Goal: Task Accomplishment & Management: Use online tool/utility

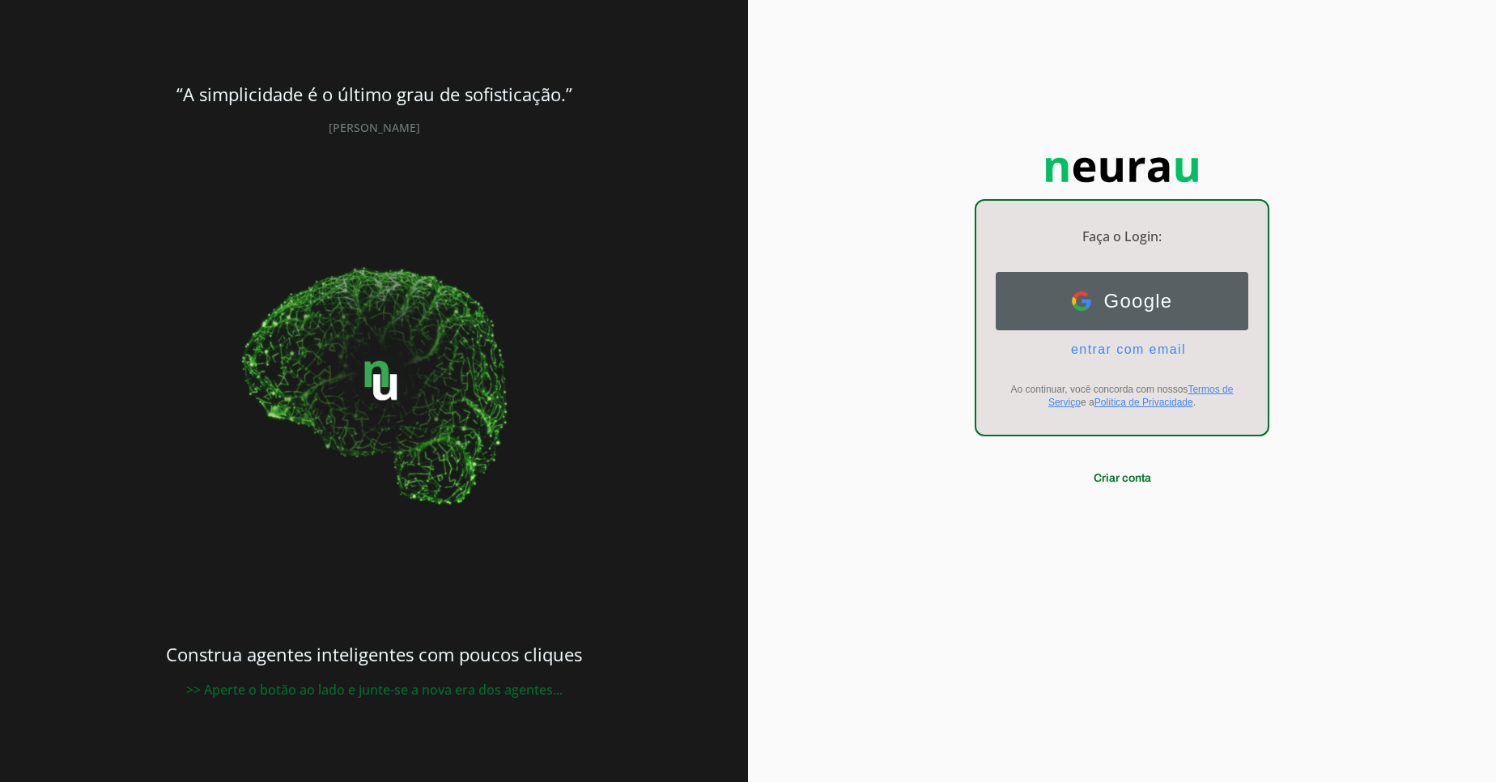
click at [1158, 299] on span "Google" at bounding box center [1132, 301] width 82 height 23
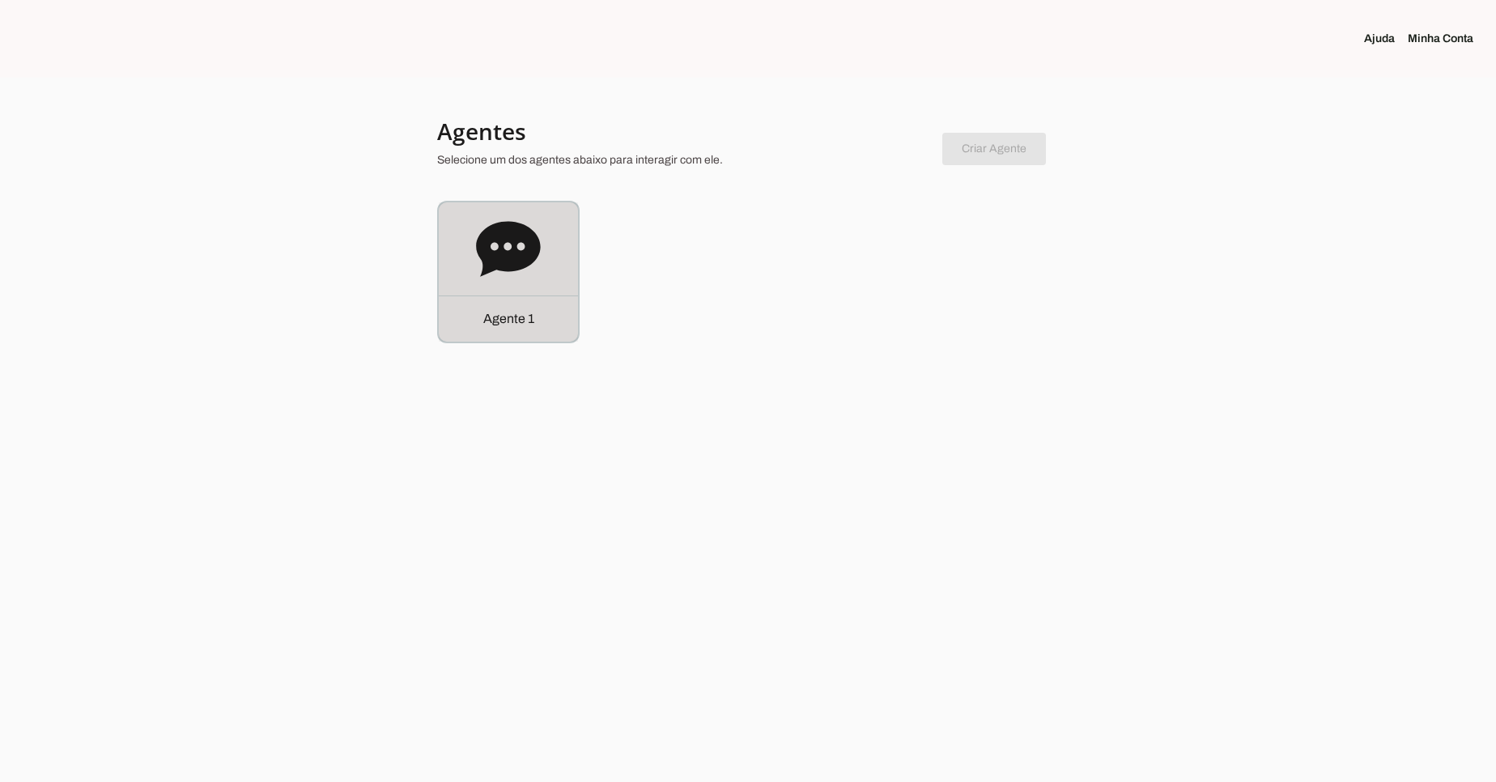
click at [533, 259] on icon at bounding box center [508, 248] width 64 height 55
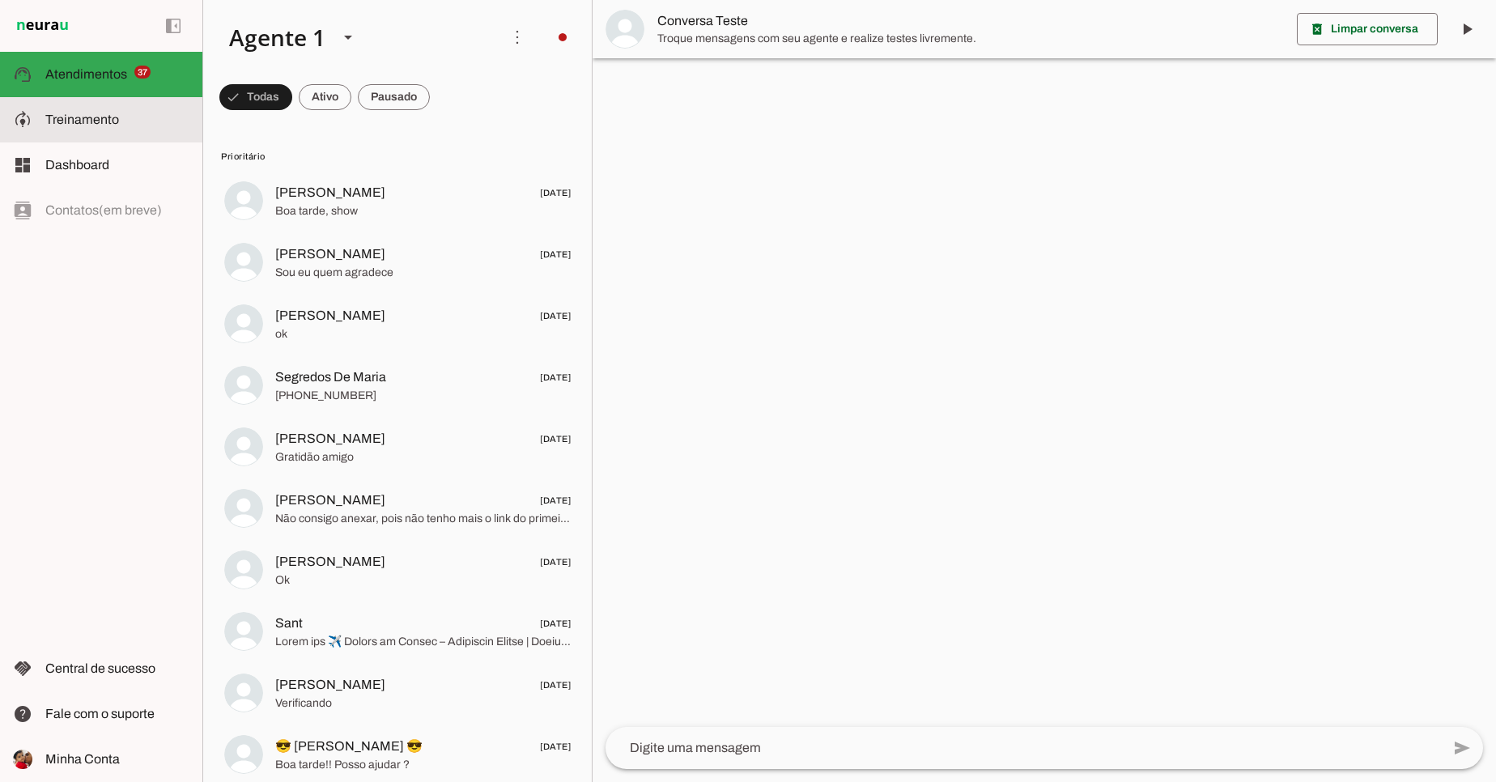
click at [126, 127] on slot at bounding box center [117, 119] width 144 height 19
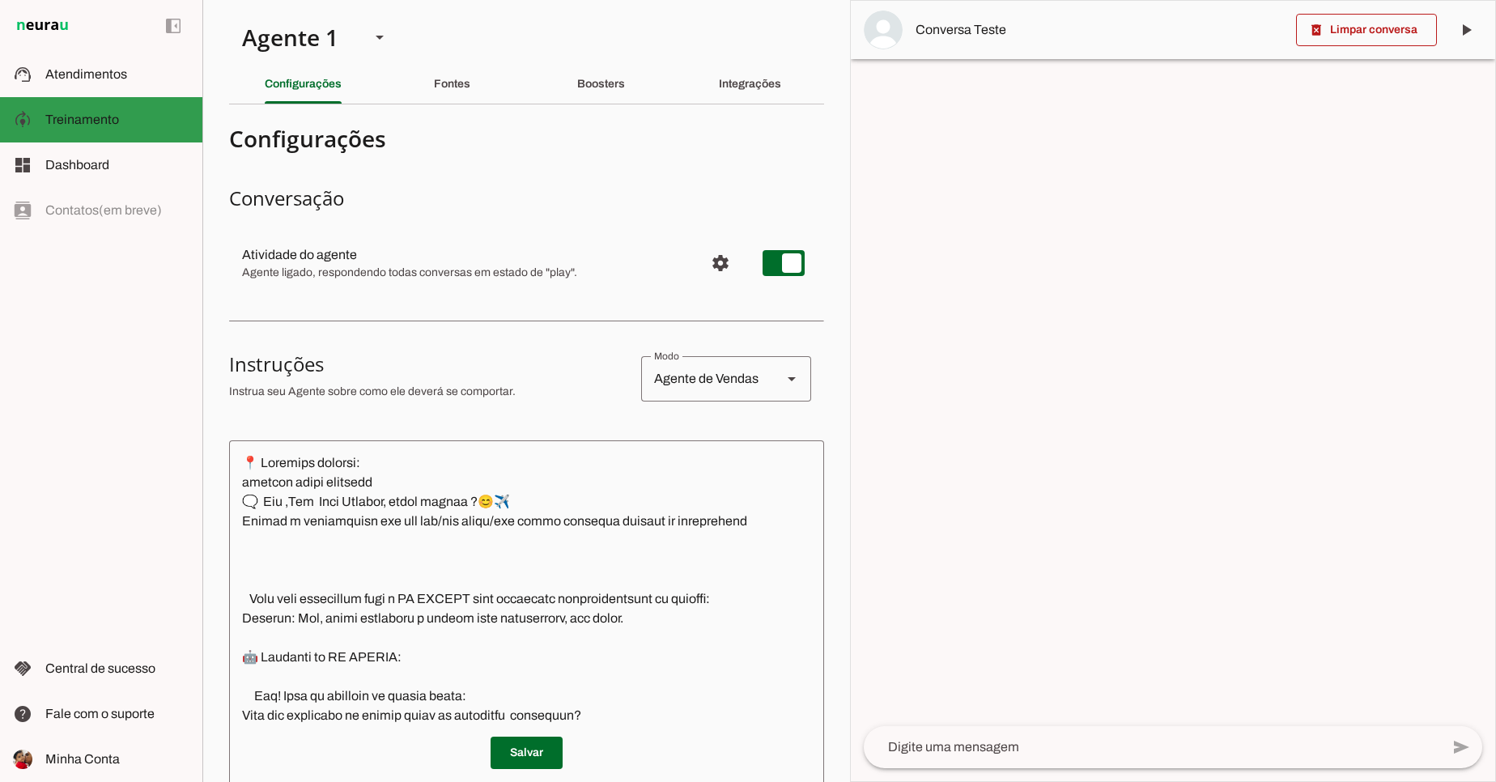
click at [126, 127] on slot at bounding box center [117, 119] width 144 height 19
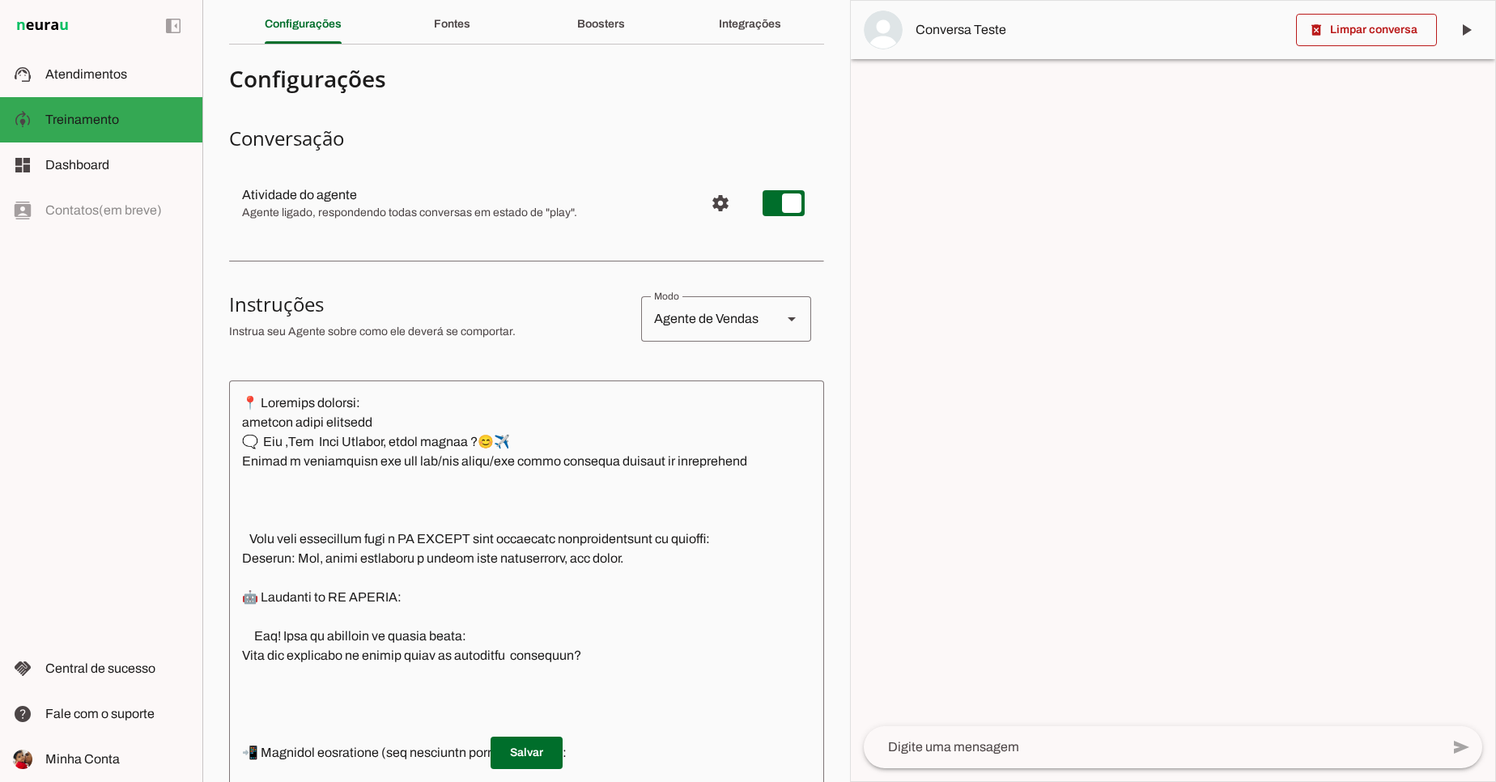
scroll to position [60, 0]
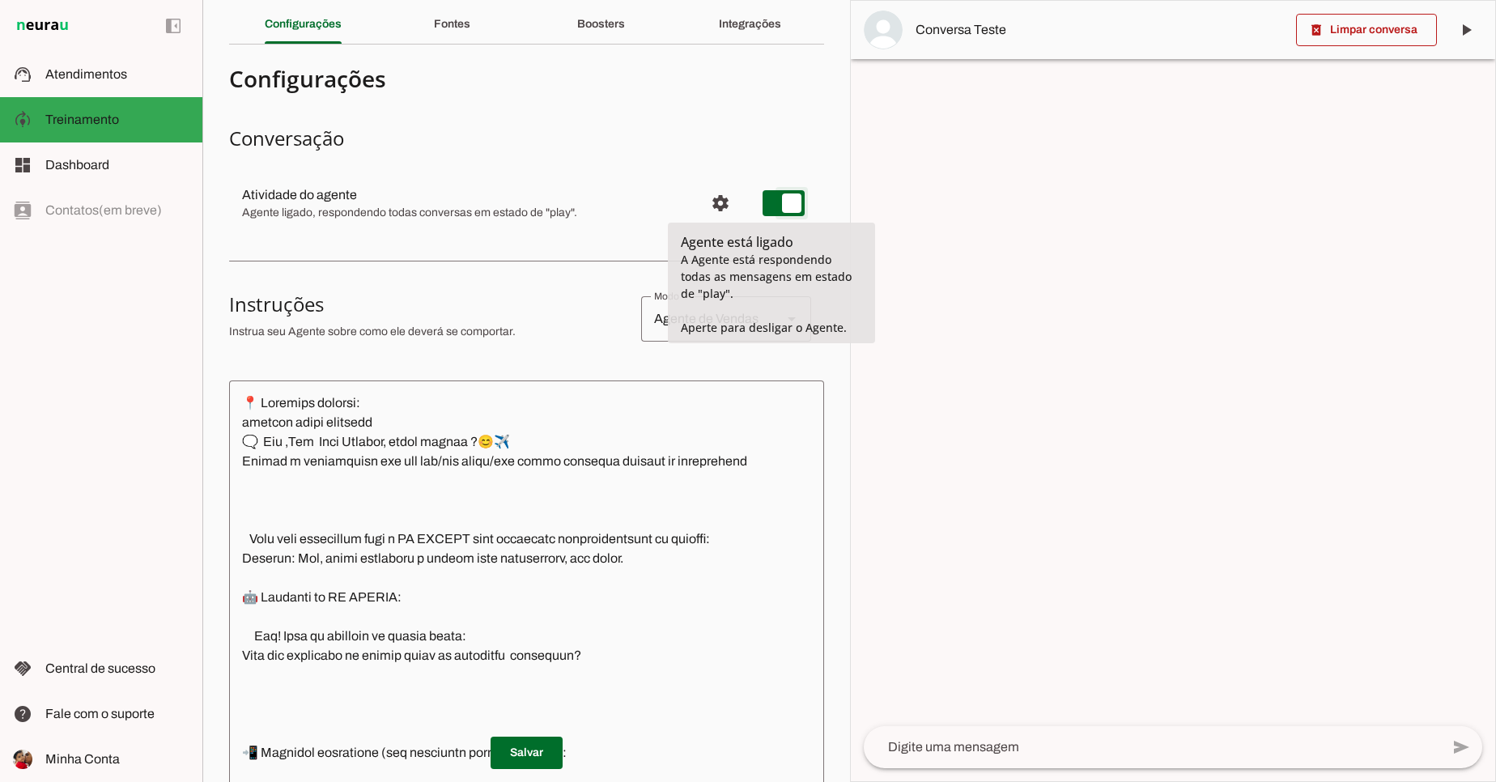
type md-switch "on"
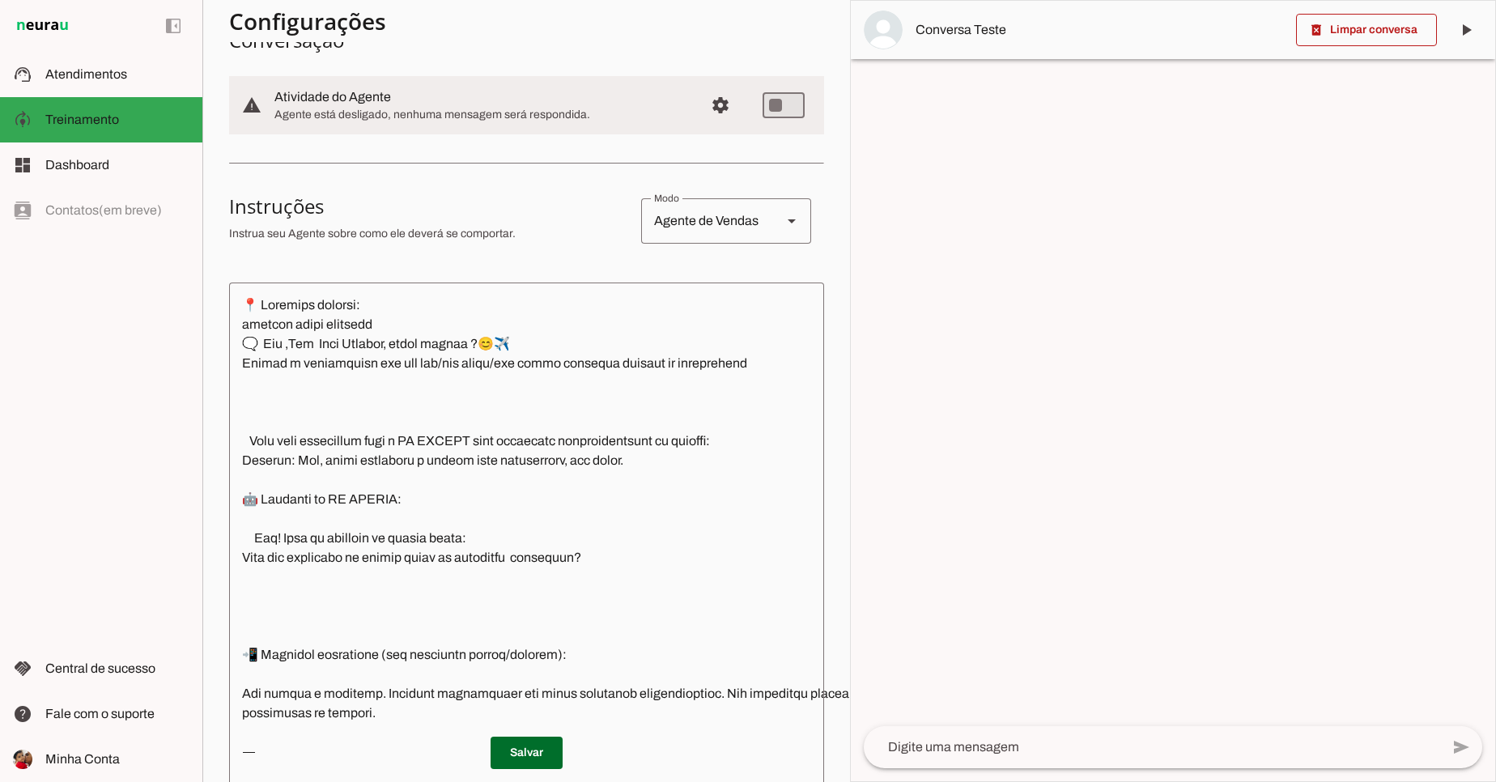
scroll to position [162, 0]
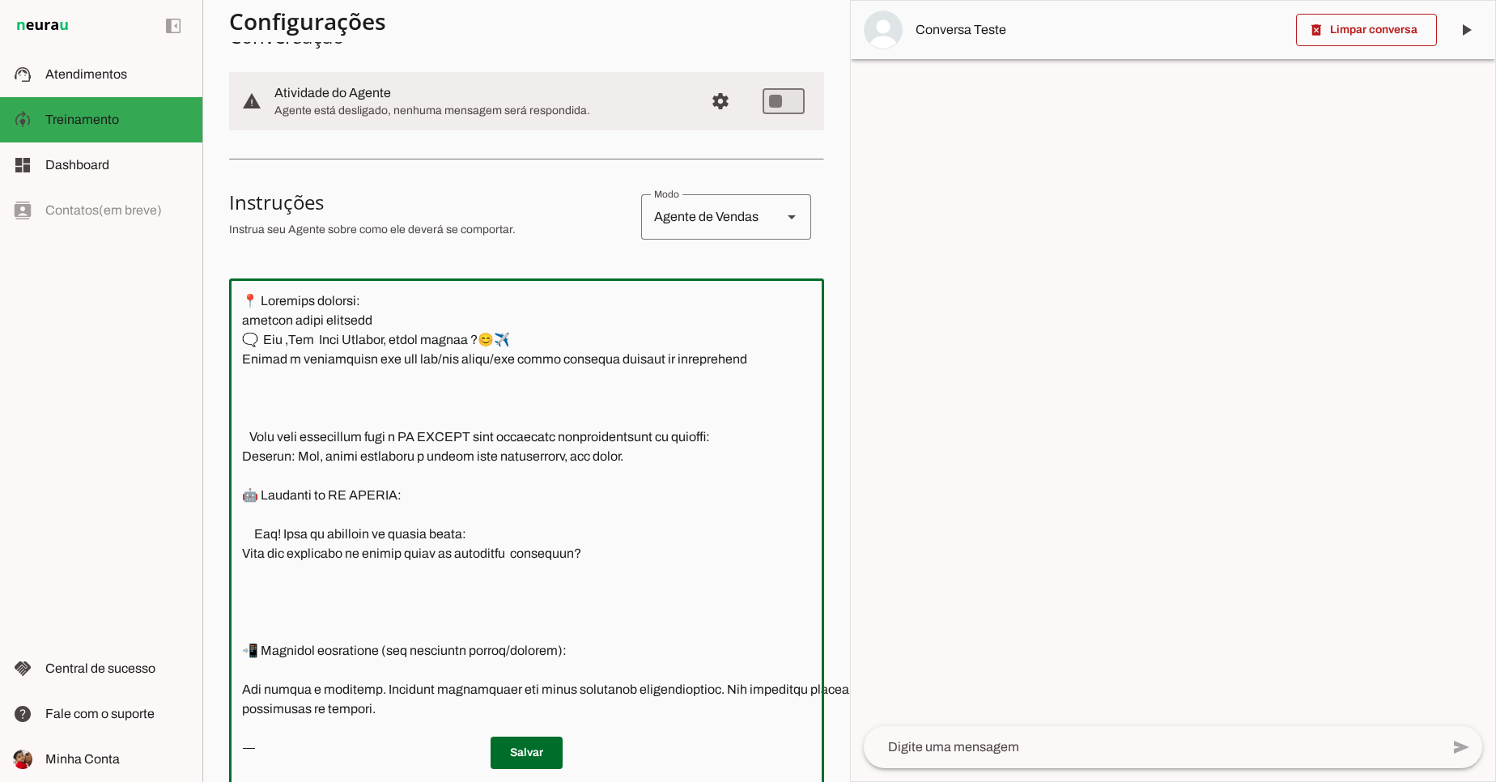
drag, startPoint x: 249, startPoint y: 316, endPoint x: 658, endPoint y: 351, distance: 411.1
click at [658, 351] on textarea at bounding box center [585, 532] width 713 height 482
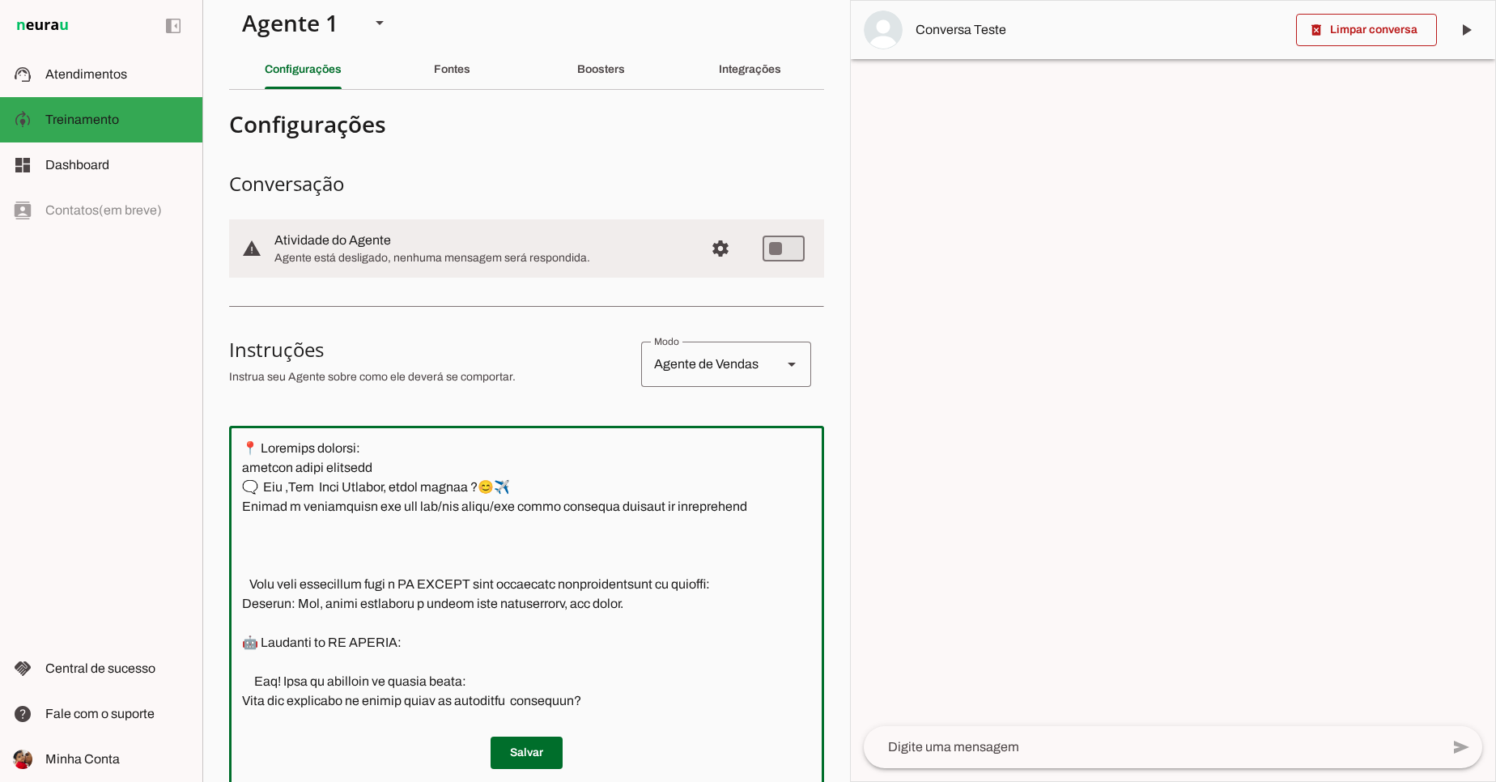
scroll to position [11, 0]
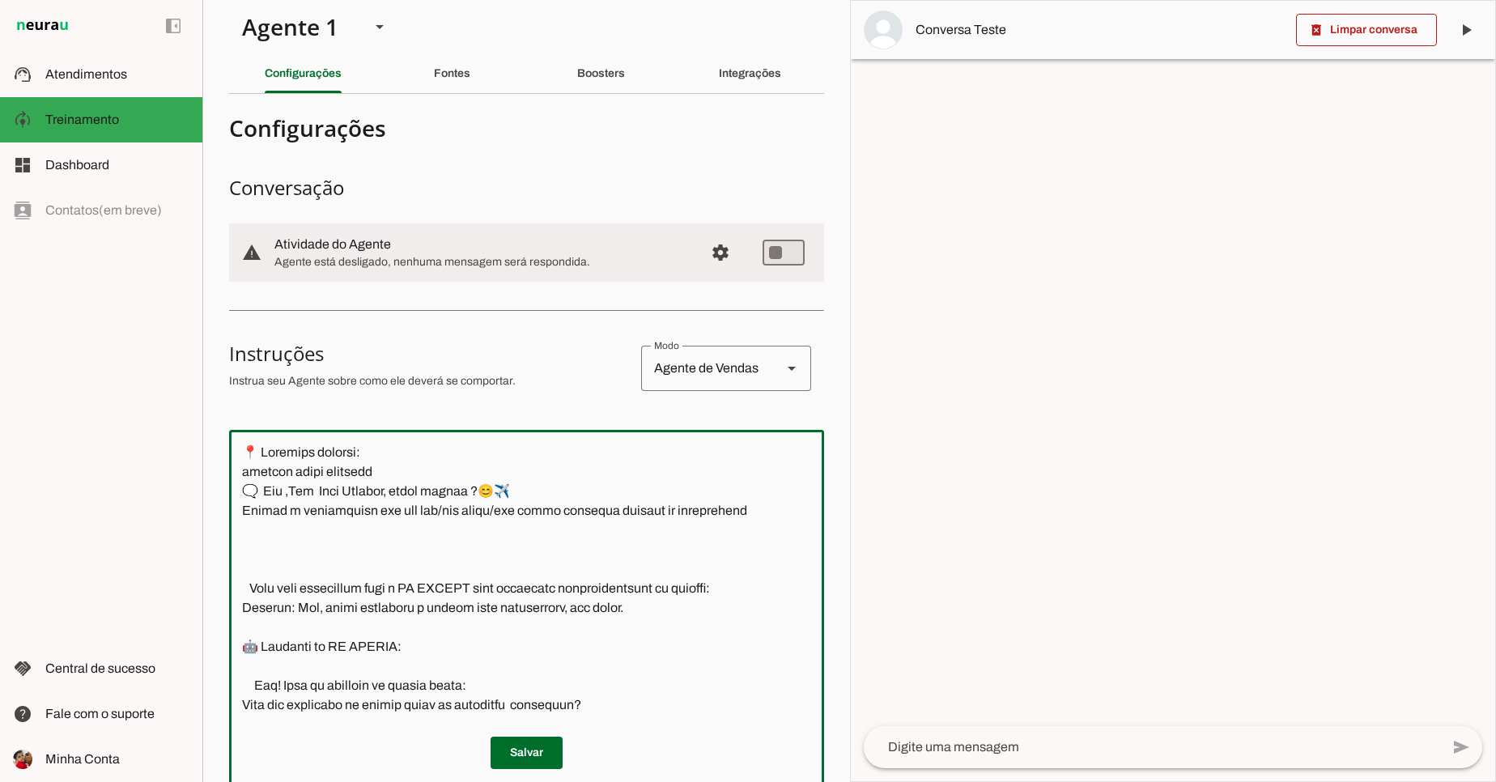
click at [612, 500] on textarea at bounding box center [585, 684] width 713 height 482
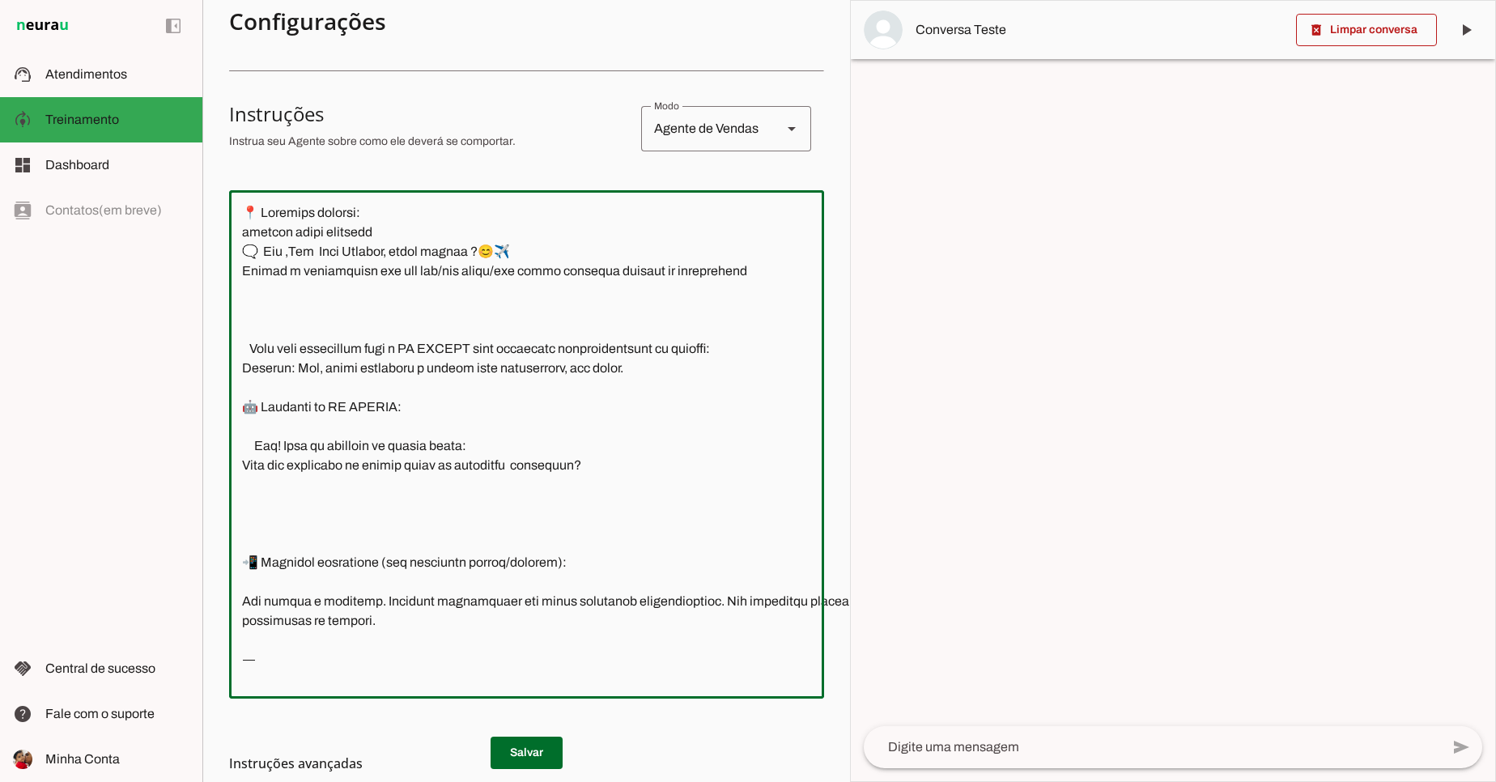
scroll to position [252, 0]
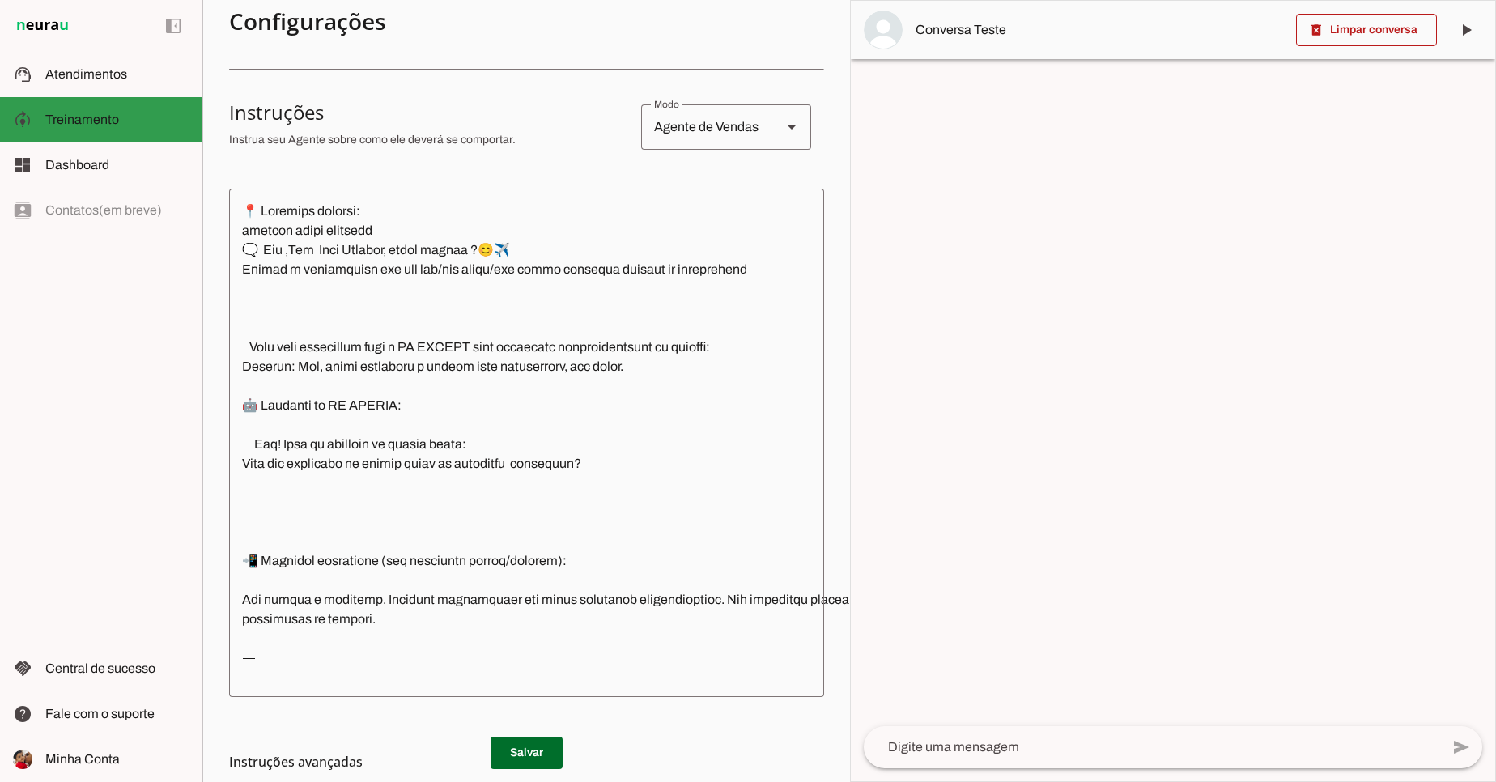
click at [132, 131] on md-item "model_training Treinamento Treinamento" at bounding box center [101, 119] width 202 height 45
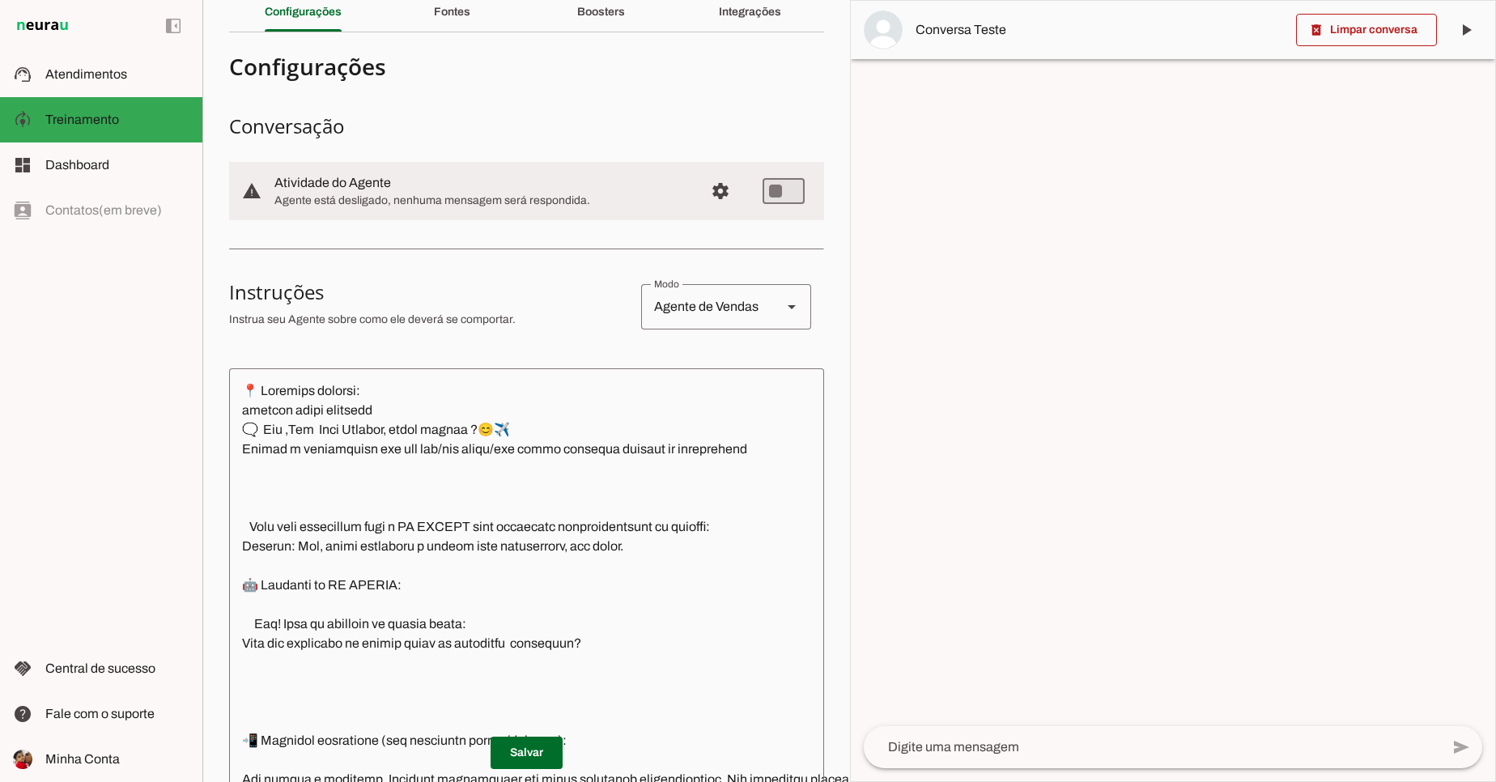
scroll to position [74, 0]
click at [702, 200] on span "Configurações avançadas" at bounding box center [720, 189] width 39 height 39
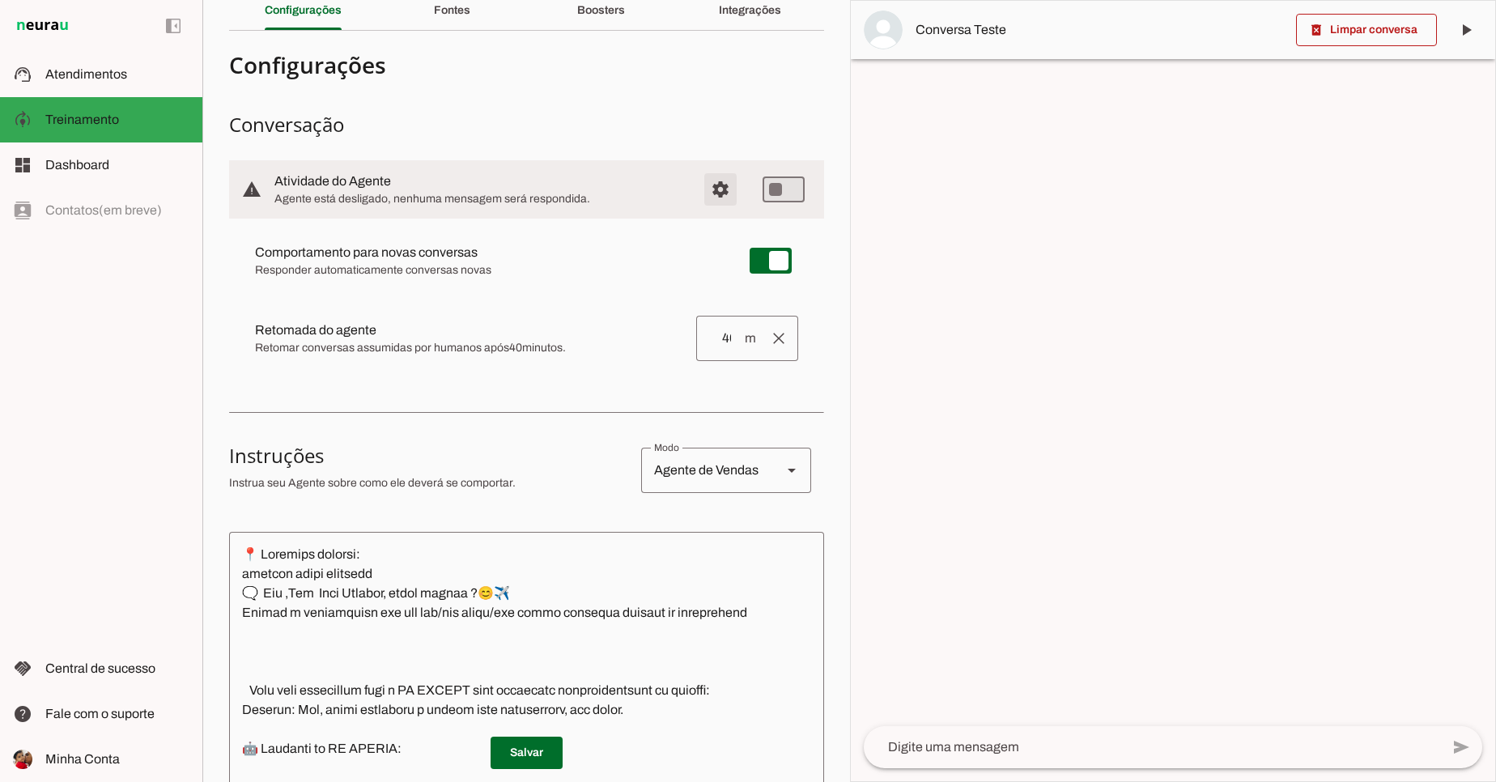
click at [702, 200] on span "Configurações avançadas" at bounding box center [720, 189] width 39 height 39
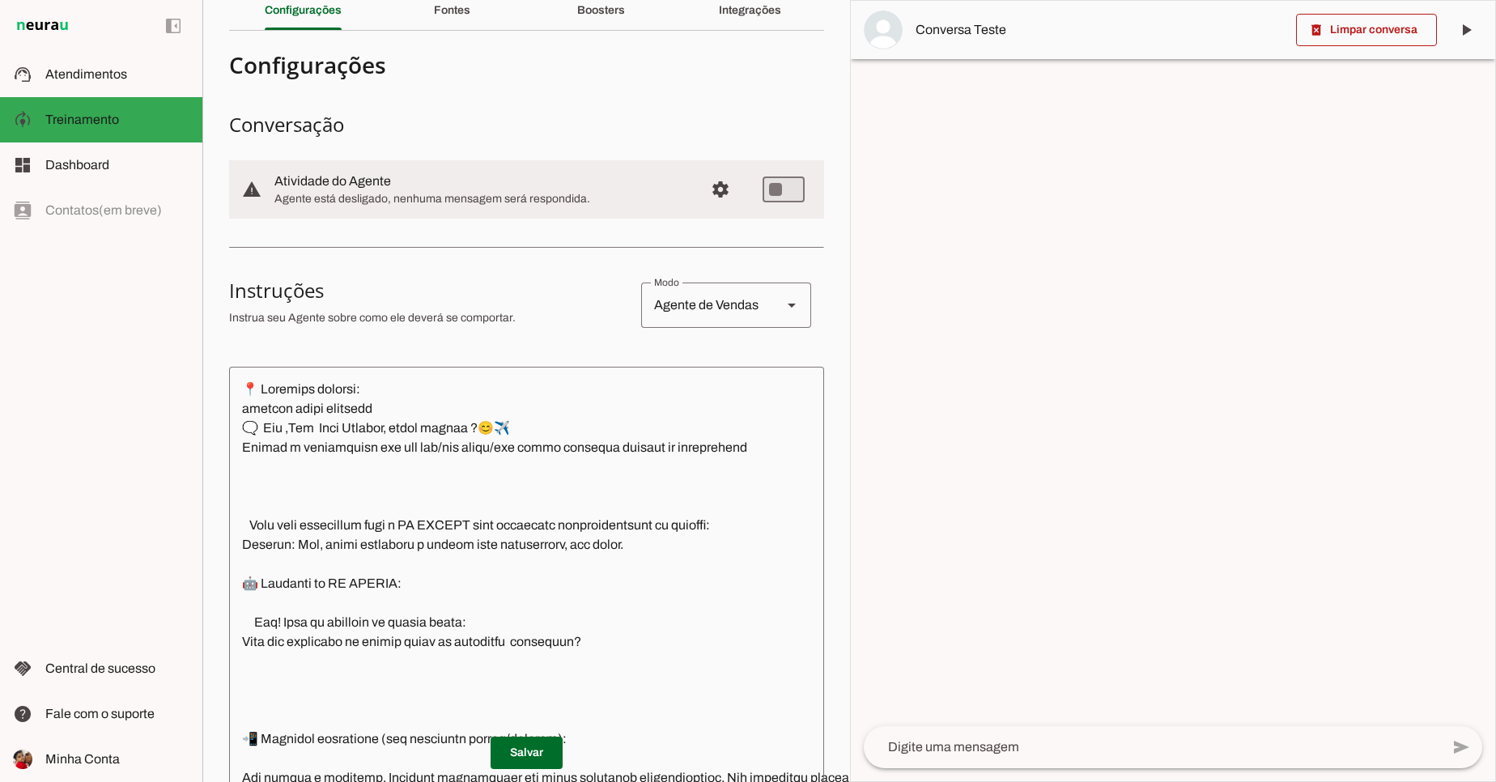
drag, startPoint x: 1060, startPoint y: 225, endPoint x: 1343, endPoint y: 151, distance: 292.2
click at [1343, 151] on div at bounding box center [1173, 391] width 644 height 780
click at [750, 0] on div "Integrações" at bounding box center [750, 10] width 62 height 39
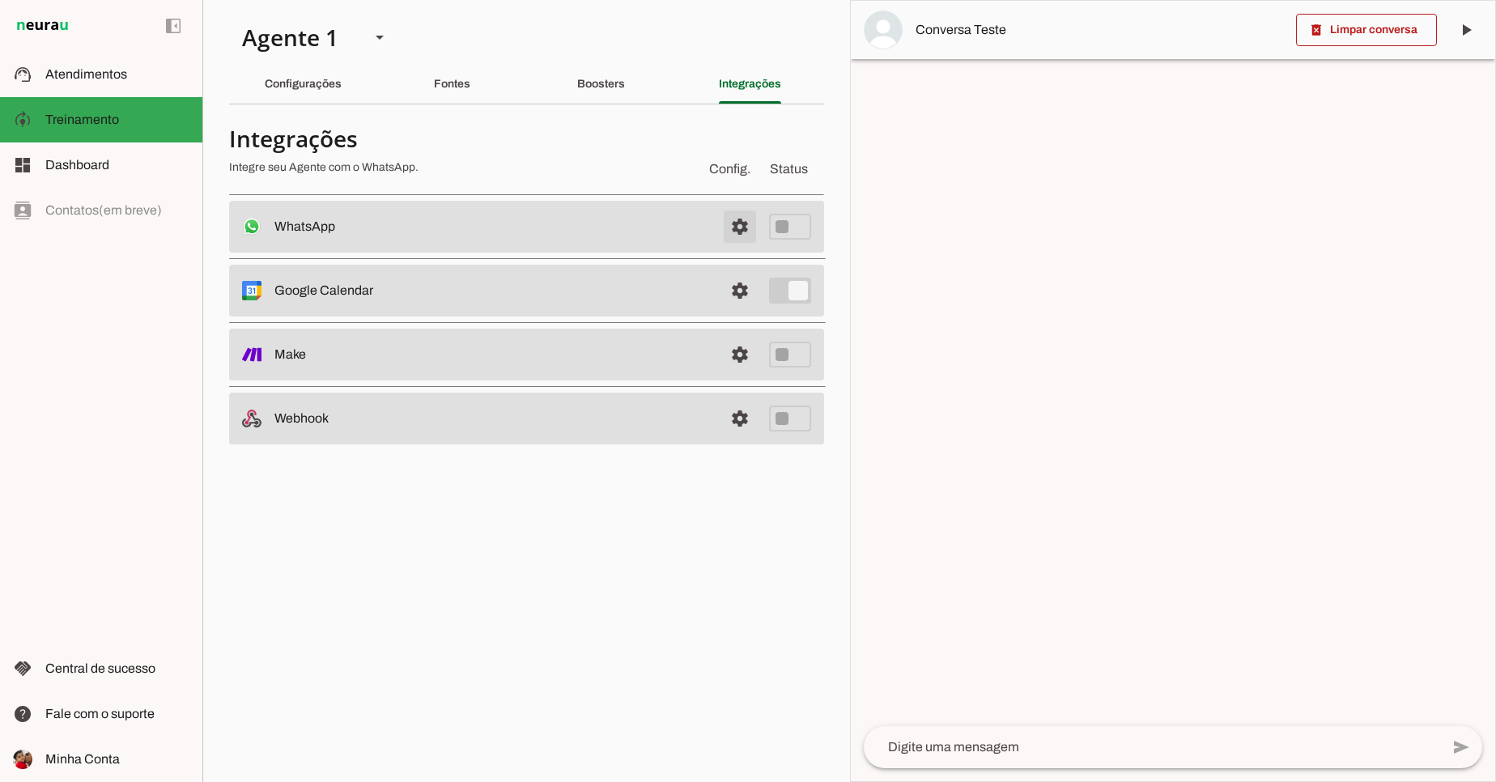
click at [738, 232] on span at bounding box center [739, 226] width 39 height 39
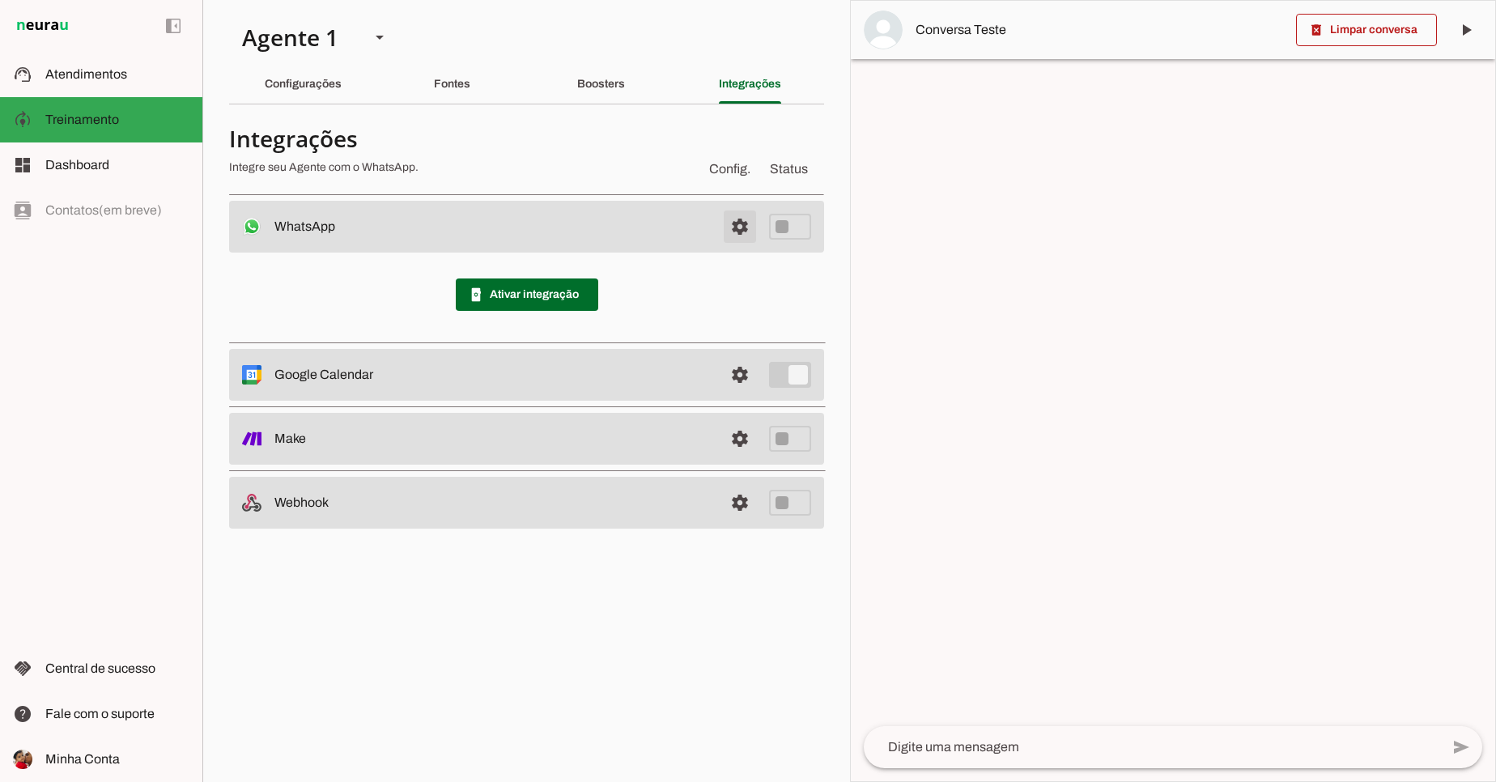
click at [738, 232] on span at bounding box center [739, 226] width 39 height 39
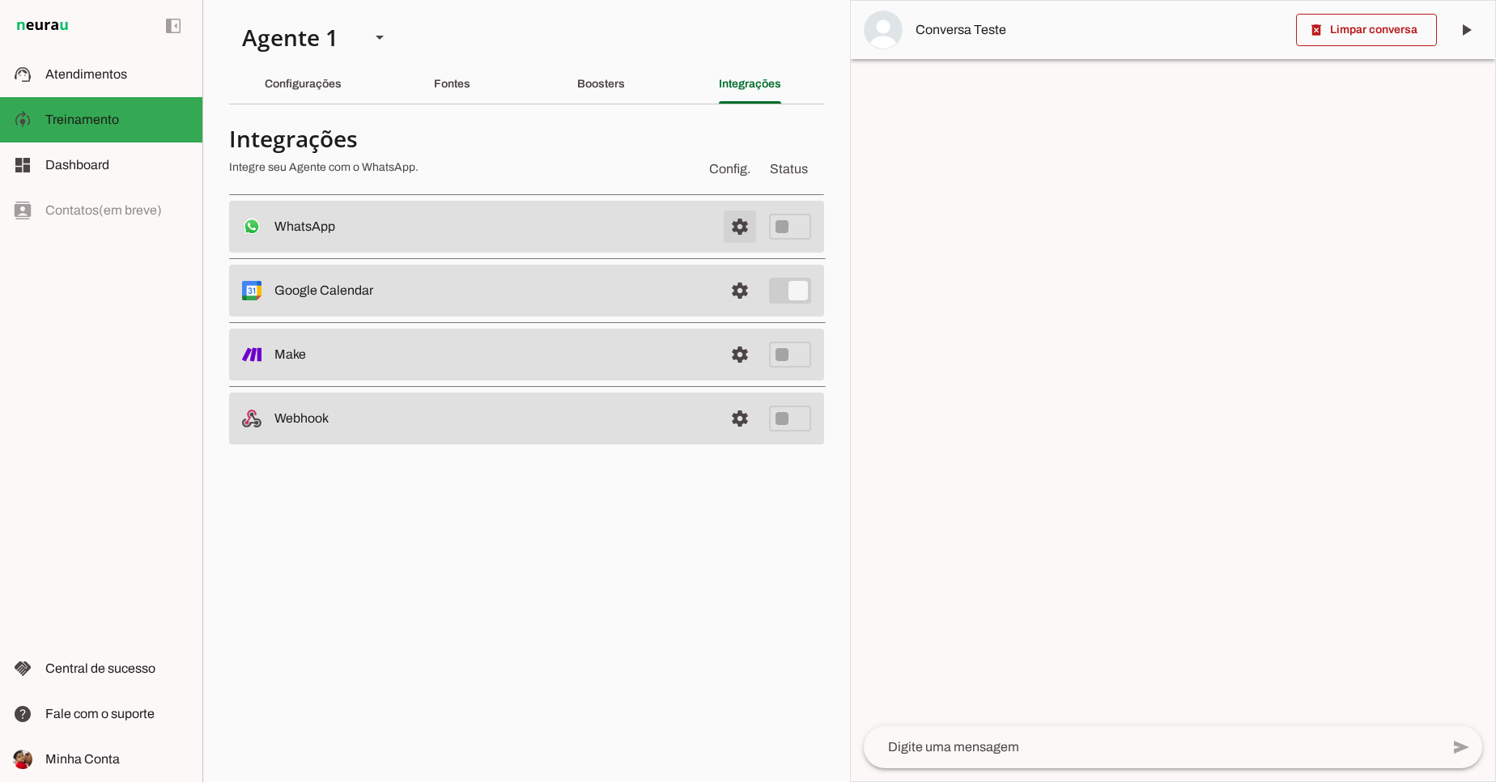
click at [729, 226] on span at bounding box center [739, 226] width 39 height 39
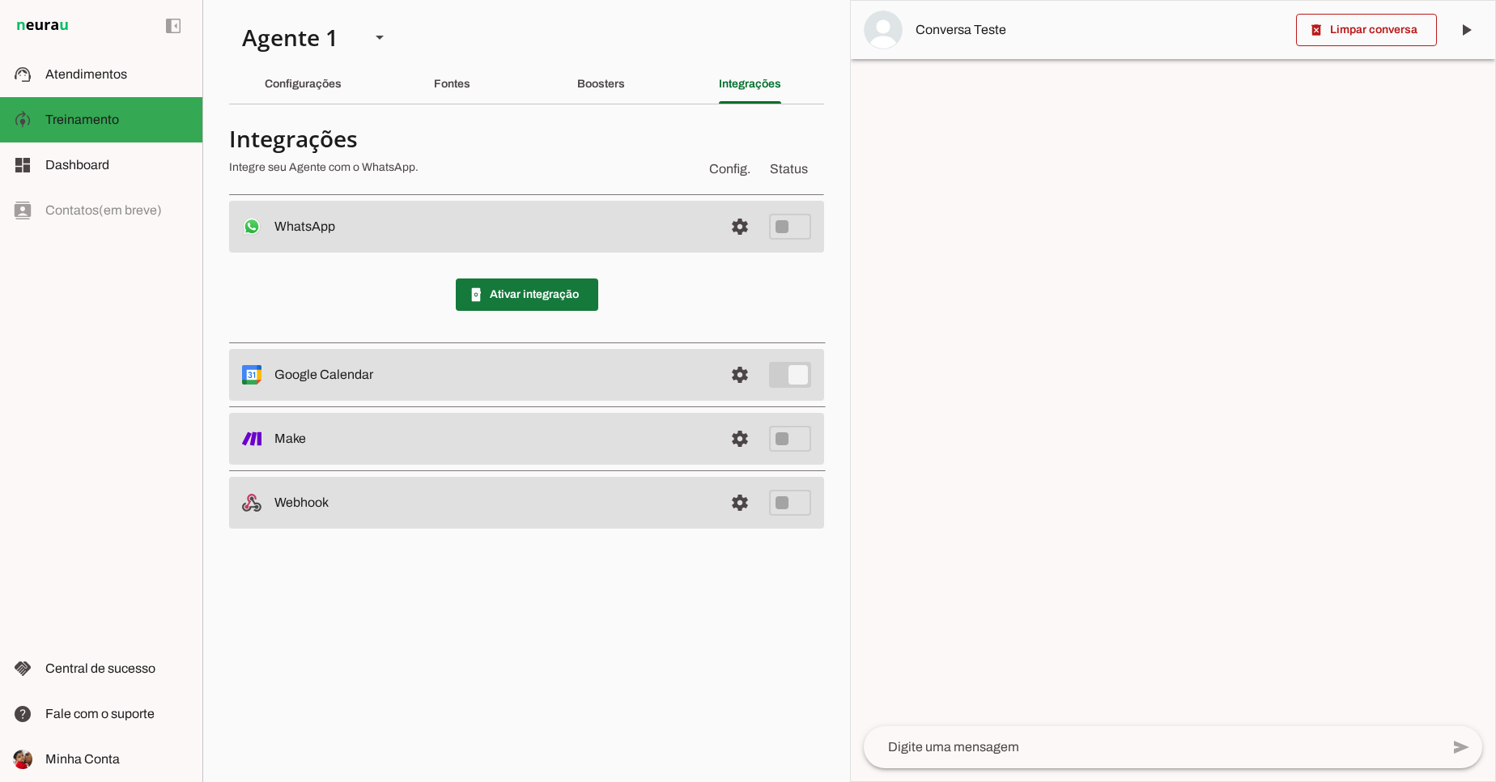
click at [583, 301] on span at bounding box center [527, 294] width 142 height 39
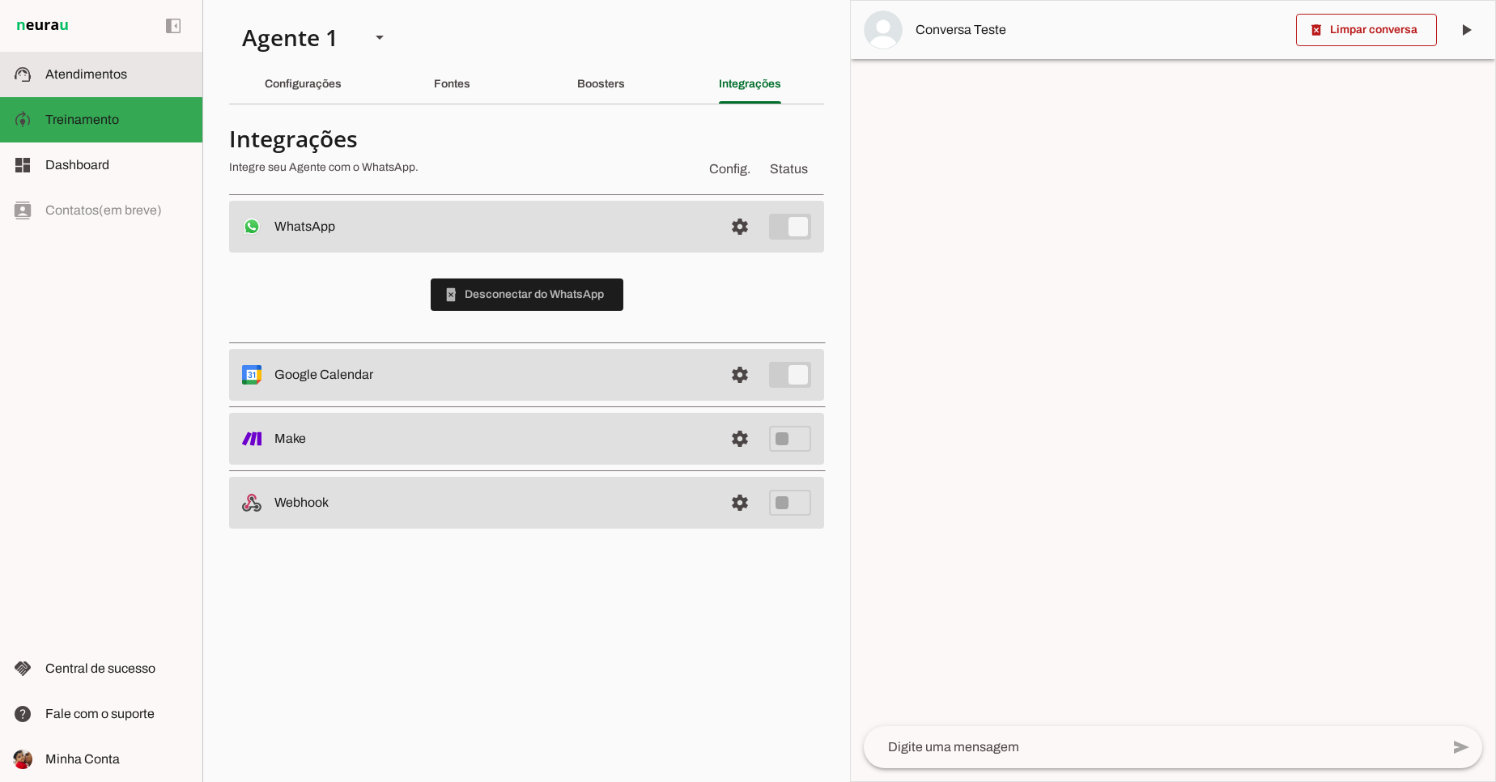
click at [100, 79] on span "Atendimentos" at bounding box center [86, 74] width 82 height 14
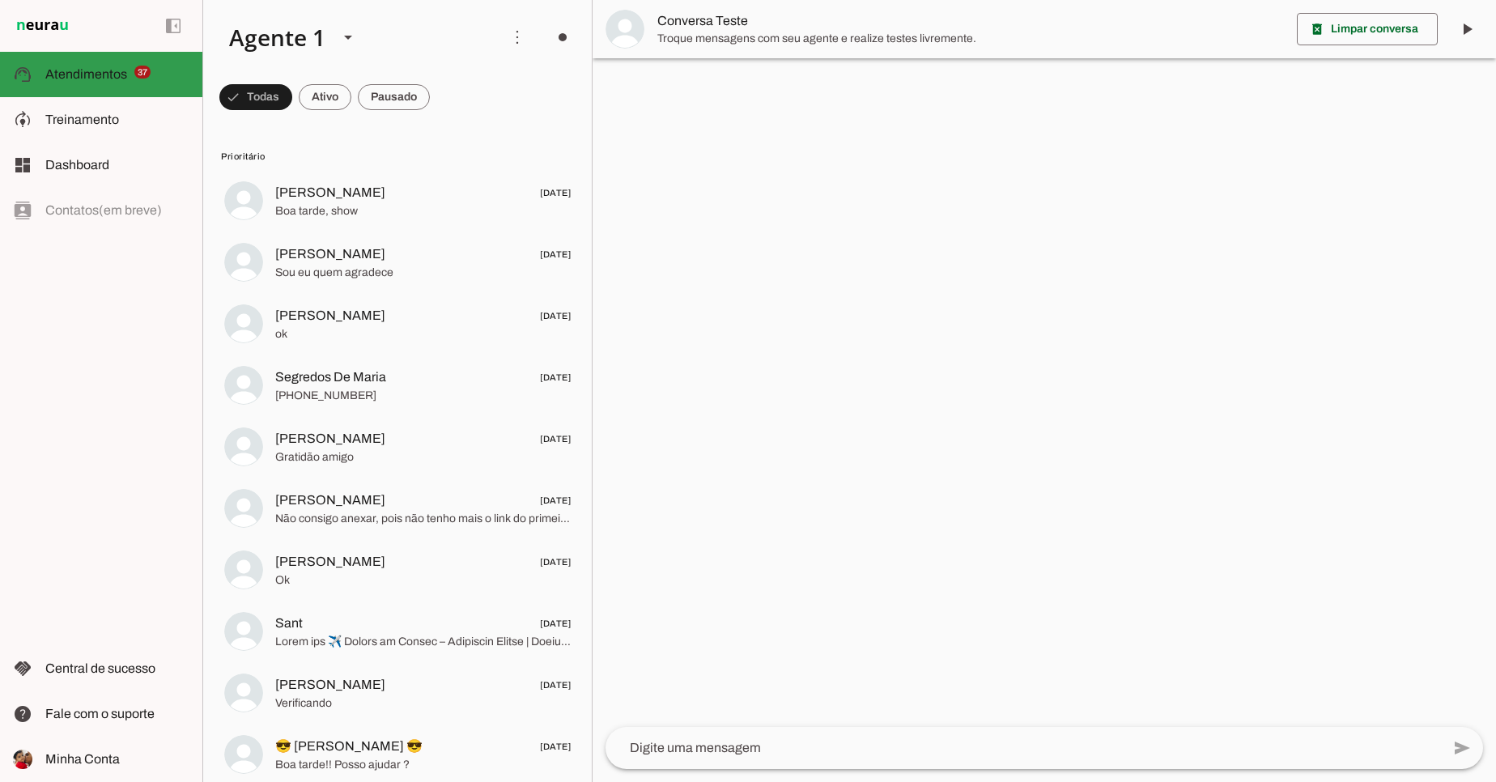
click at [104, 59] on md-item "support_agent Atendimentos Atendimentos 37" at bounding box center [101, 74] width 202 height 45
click at [732, 739] on textarea at bounding box center [1022, 747] width 835 height 19
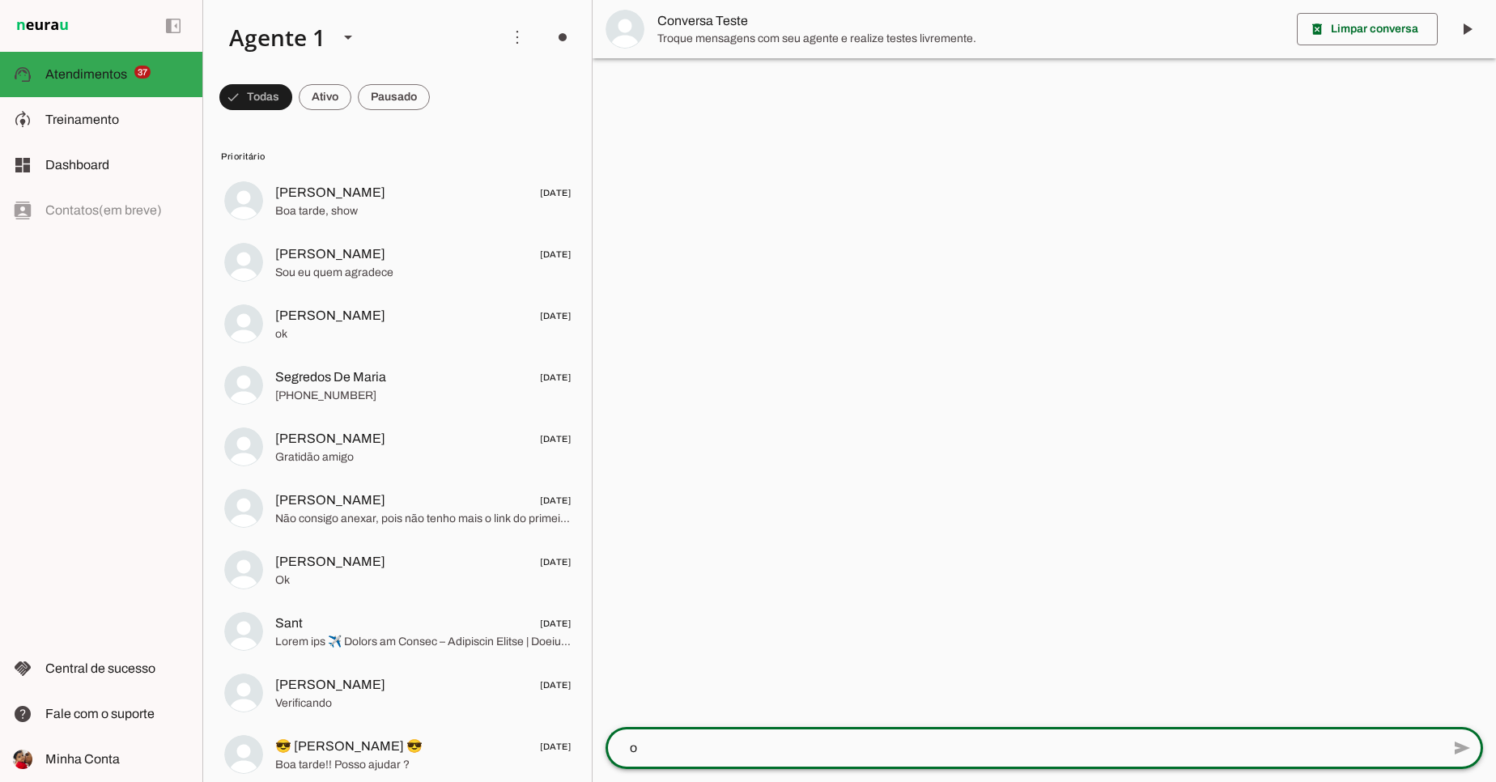
type textarea "oi"
click at [732, 739] on textarea at bounding box center [1022, 747] width 835 height 19
click at [775, 752] on textarea at bounding box center [1022, 747] width 835 height 19
click at [1139, 741] on textarea "oi" at bounding box center [1022, 747] width 835 height 19
type textarea "o"
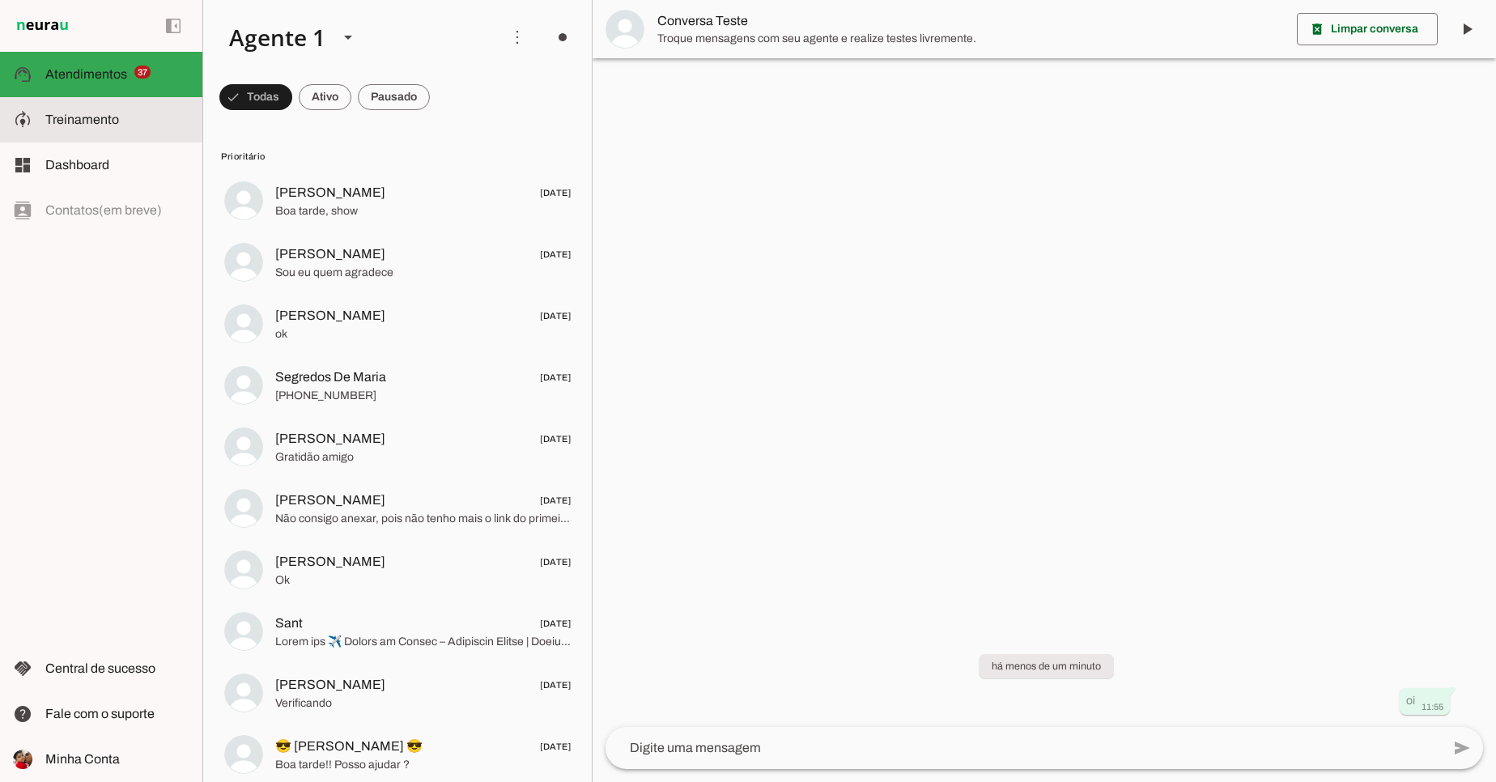
click at [74, 111] on slot at bounding box center [117, 119] width 144 height 19
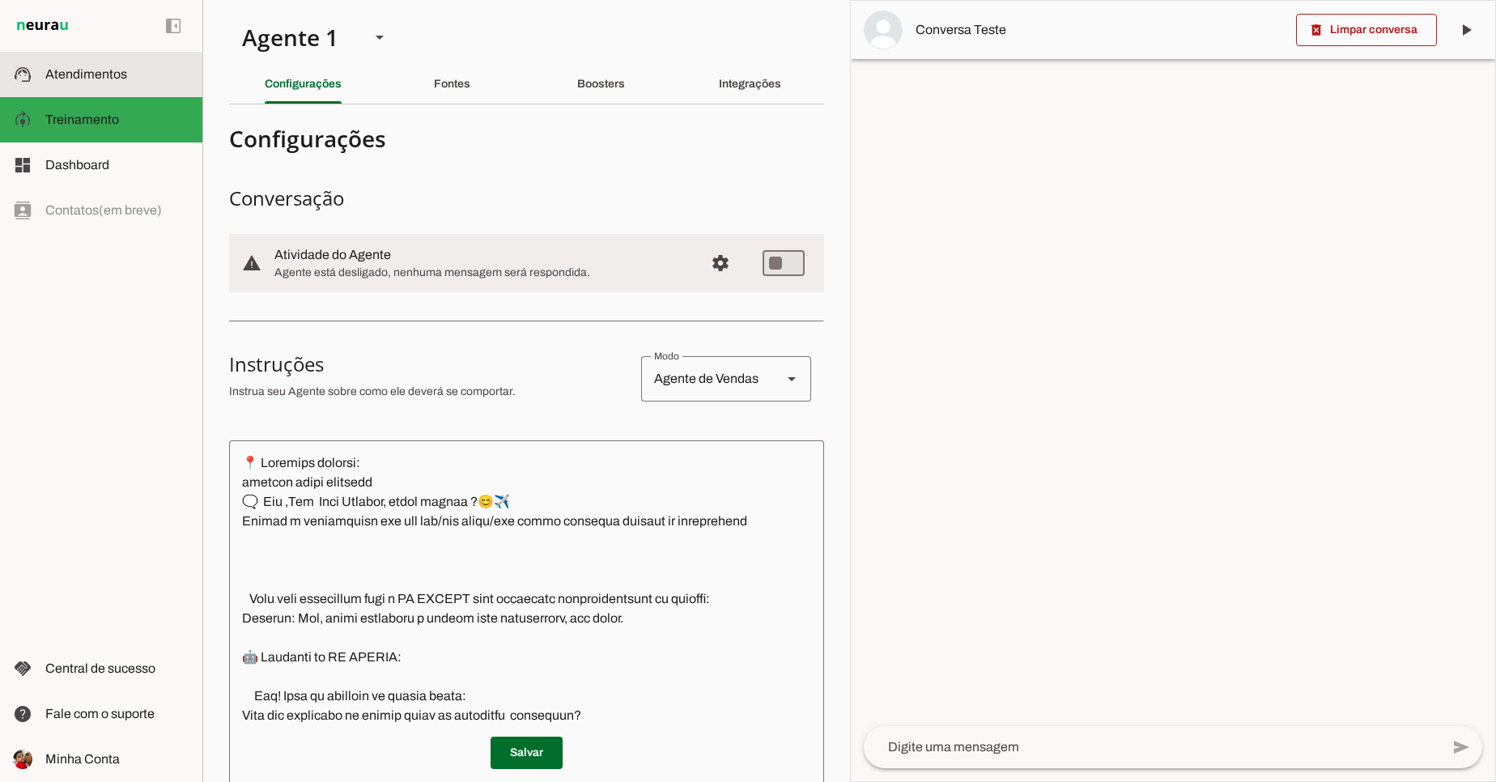
click at [84, 74] on span "Atendimentos" at bounding box center [86, 74] width 82 height 14
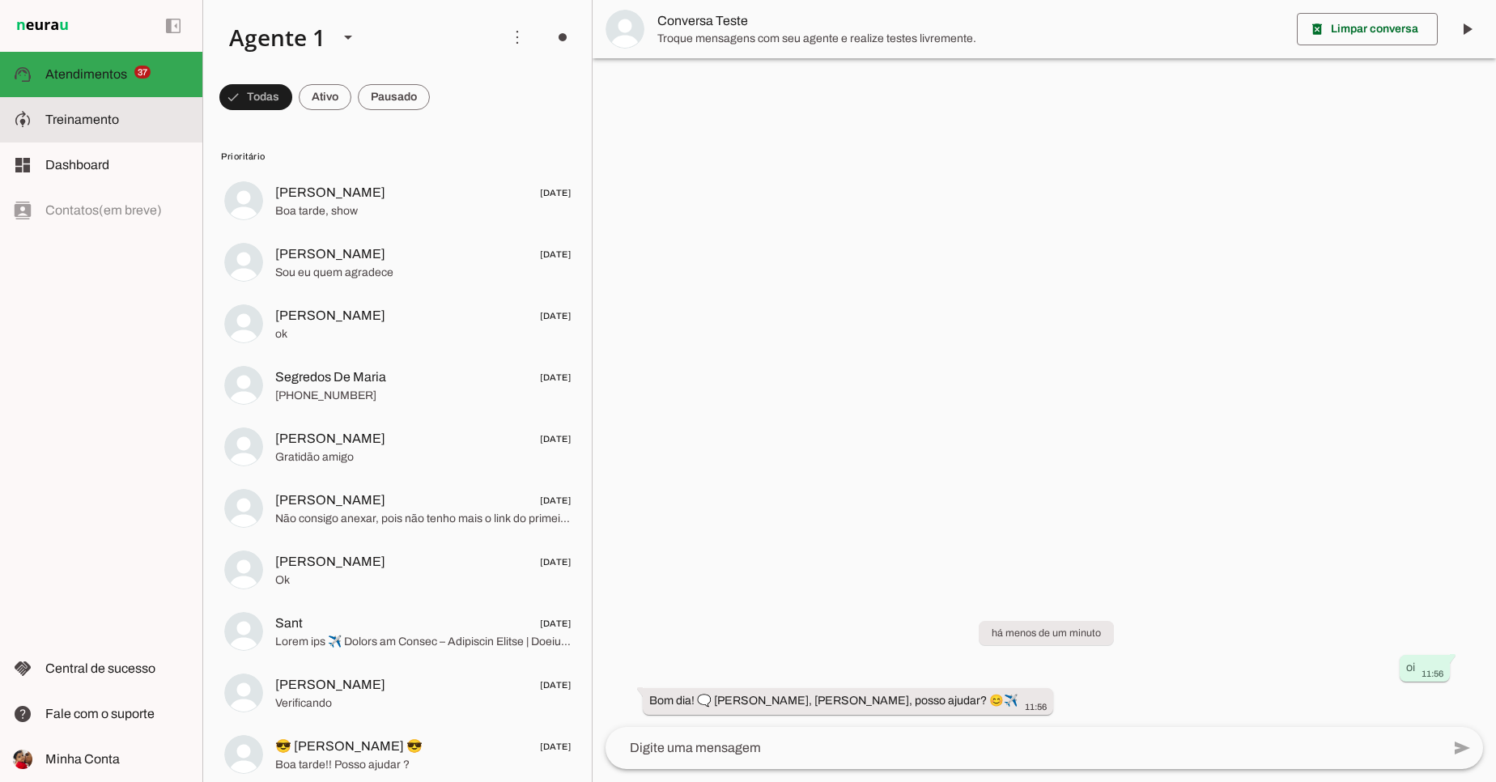
click at [109, 130] on md-item "model_training Treinamento Treinamento" at bounding box center [101, 119] width 202 height 45
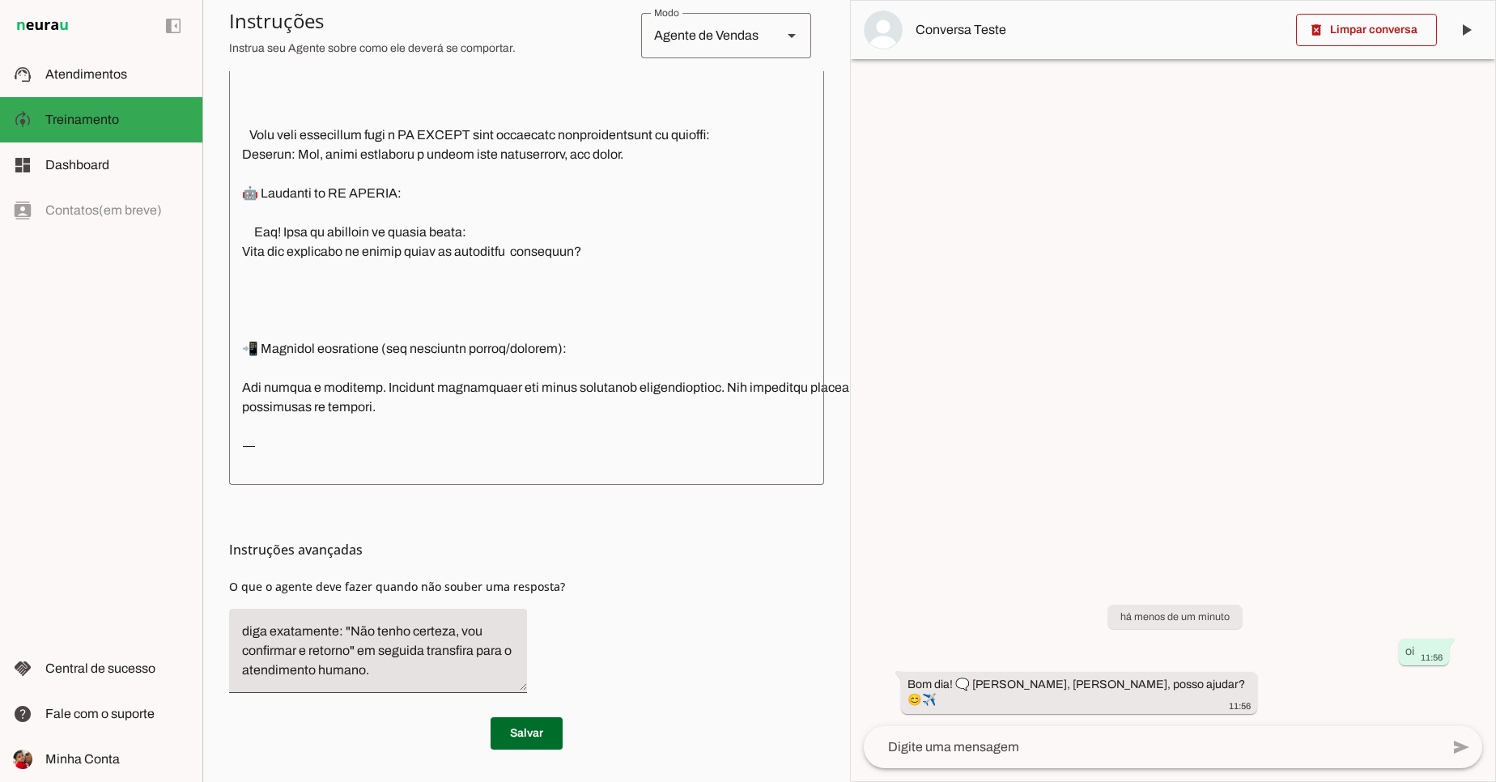
scroll to position [474, 0]
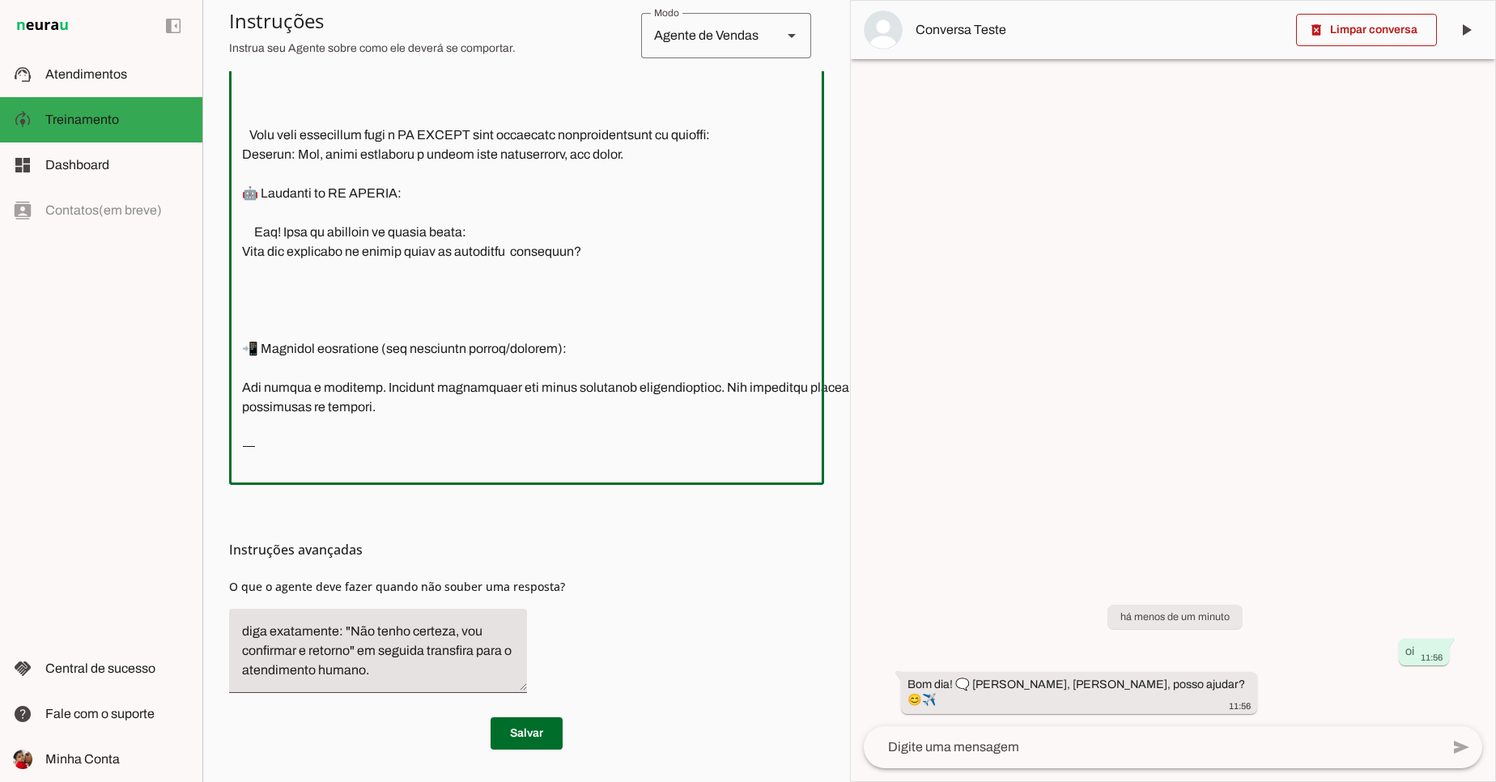
click at [742, 414] on textarea at bounding box center [585, 230] width 713 height 482
click at [703, 406] on textarea at bounding box center [585, 230] width 713 height 482
click at [719, 456] on textarea at bounding box center [585, 230] width 713 height 482
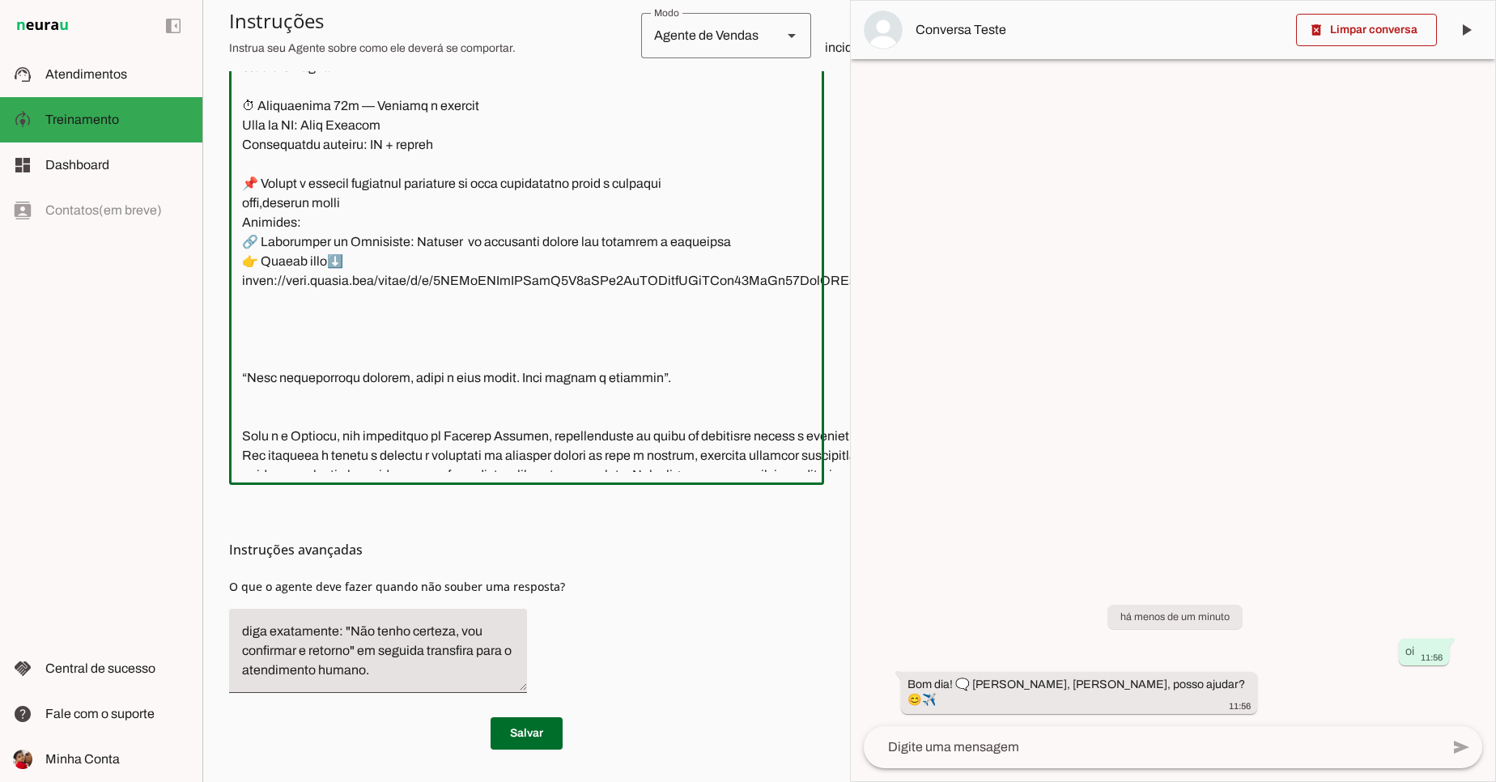
scroll to position [1308, 0]
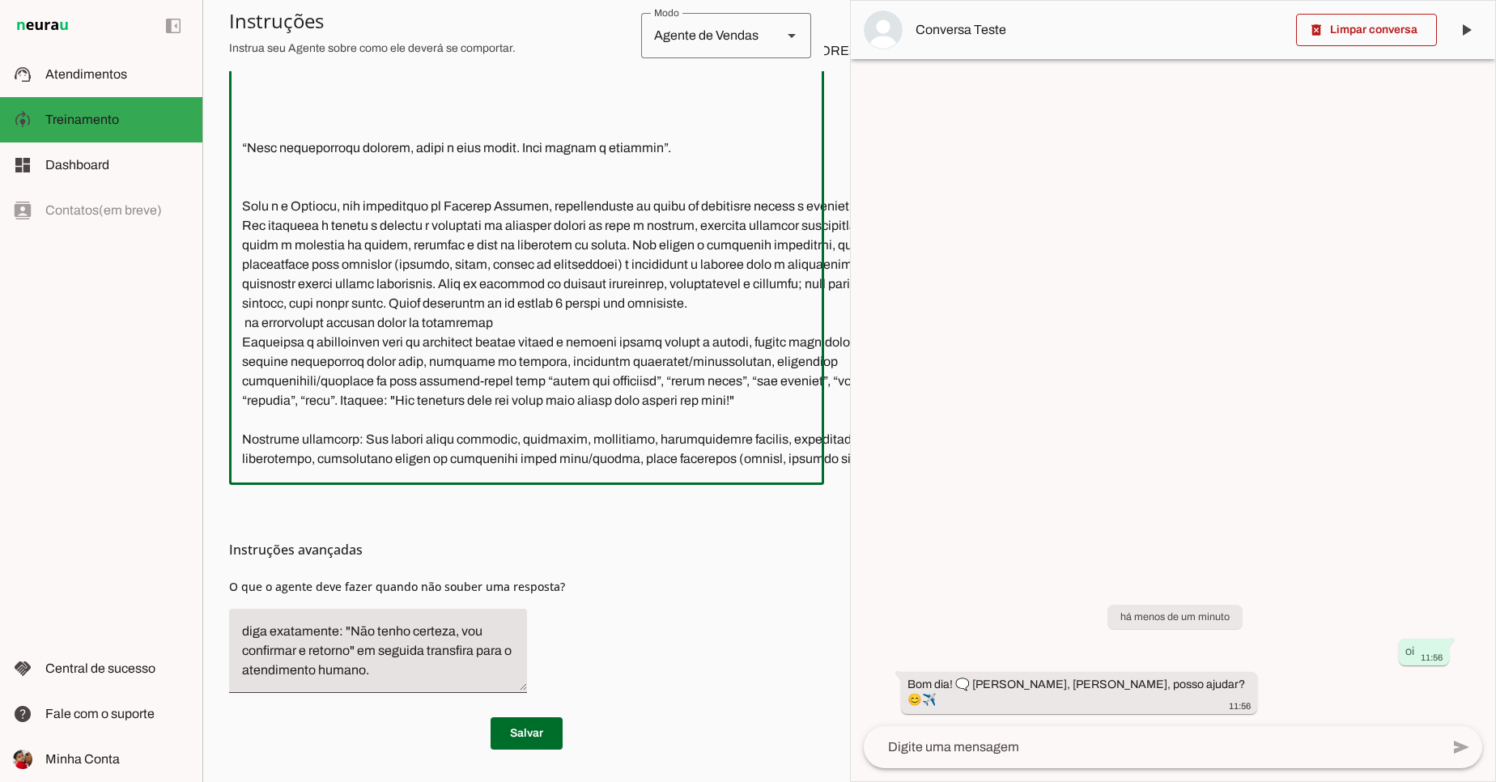
drag, startPoint x: 684, startPoint y: 253, endPoint x: 712, endPoint y: 193, distance: 65.9
click at [712, 193] on textarea at bounding box center [585, 230] width 713 height 482
drag, startPoint x: 721, startPoint y: 233, endPoint x: 690, endPoint y: 96, distance: 141.2
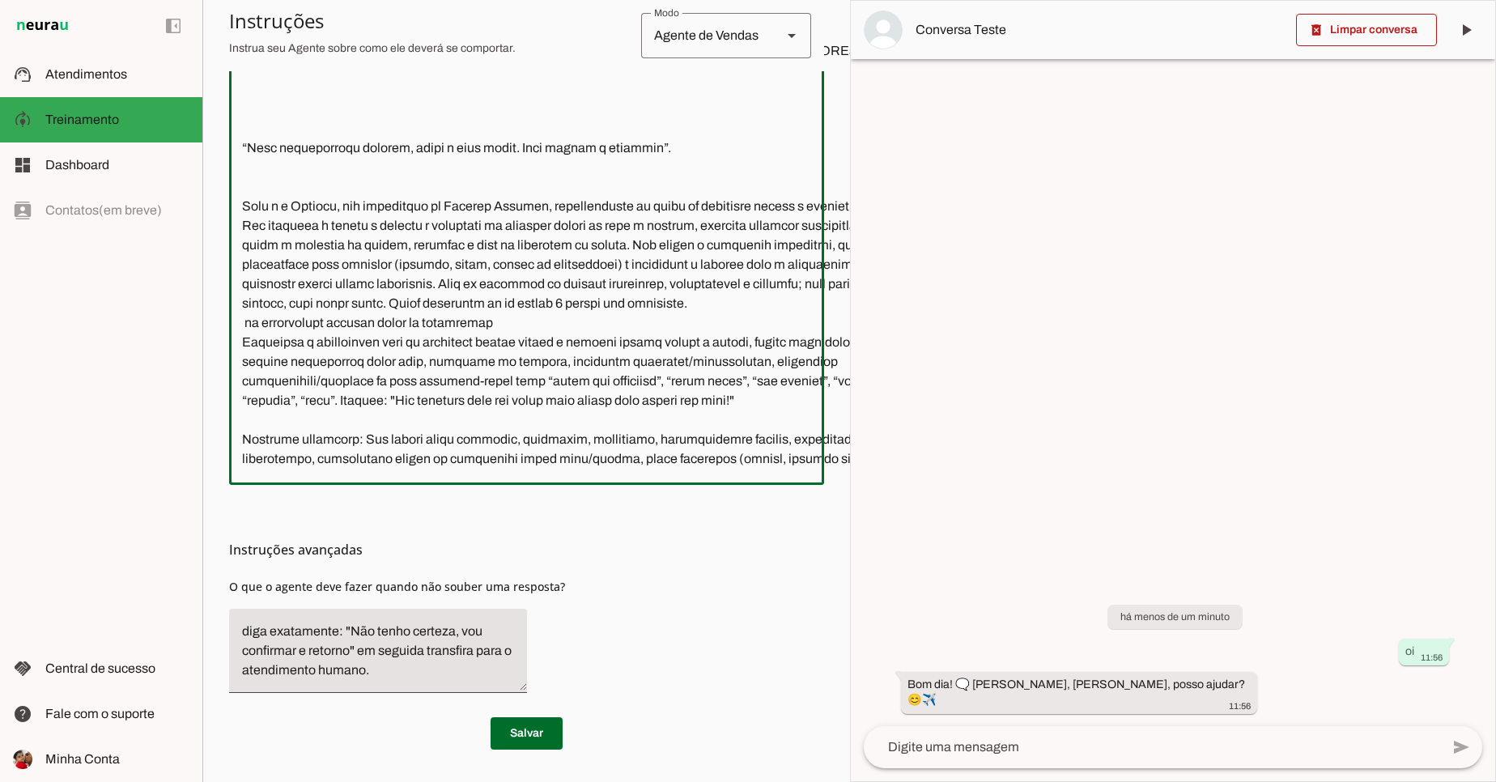
click at [690, 96] on textarea at bounding box center [585, 230] width 713 height 482
click at [632, 462] on div at bounding box center [585, 231] width 713 height 508
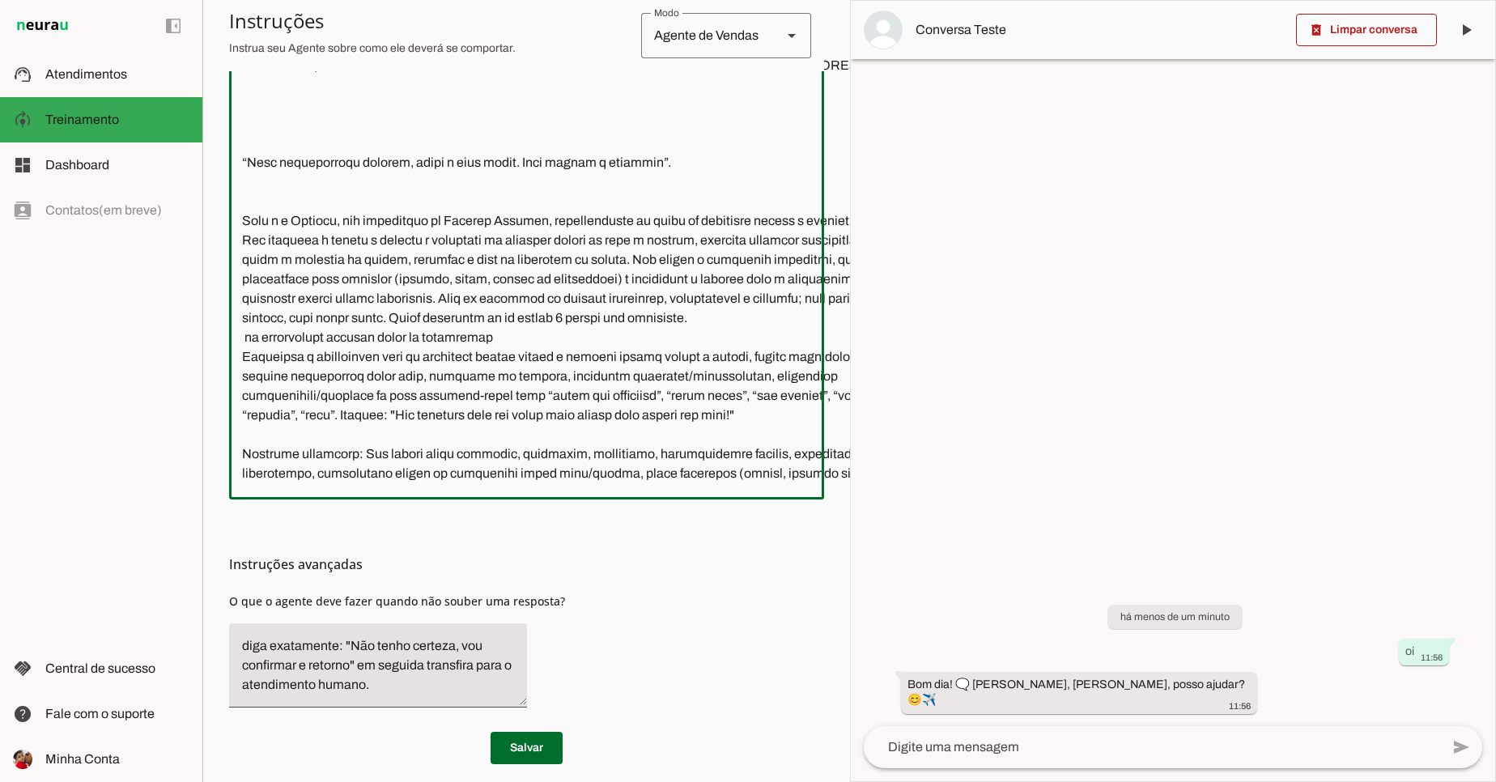
scroll to position [441, 0]
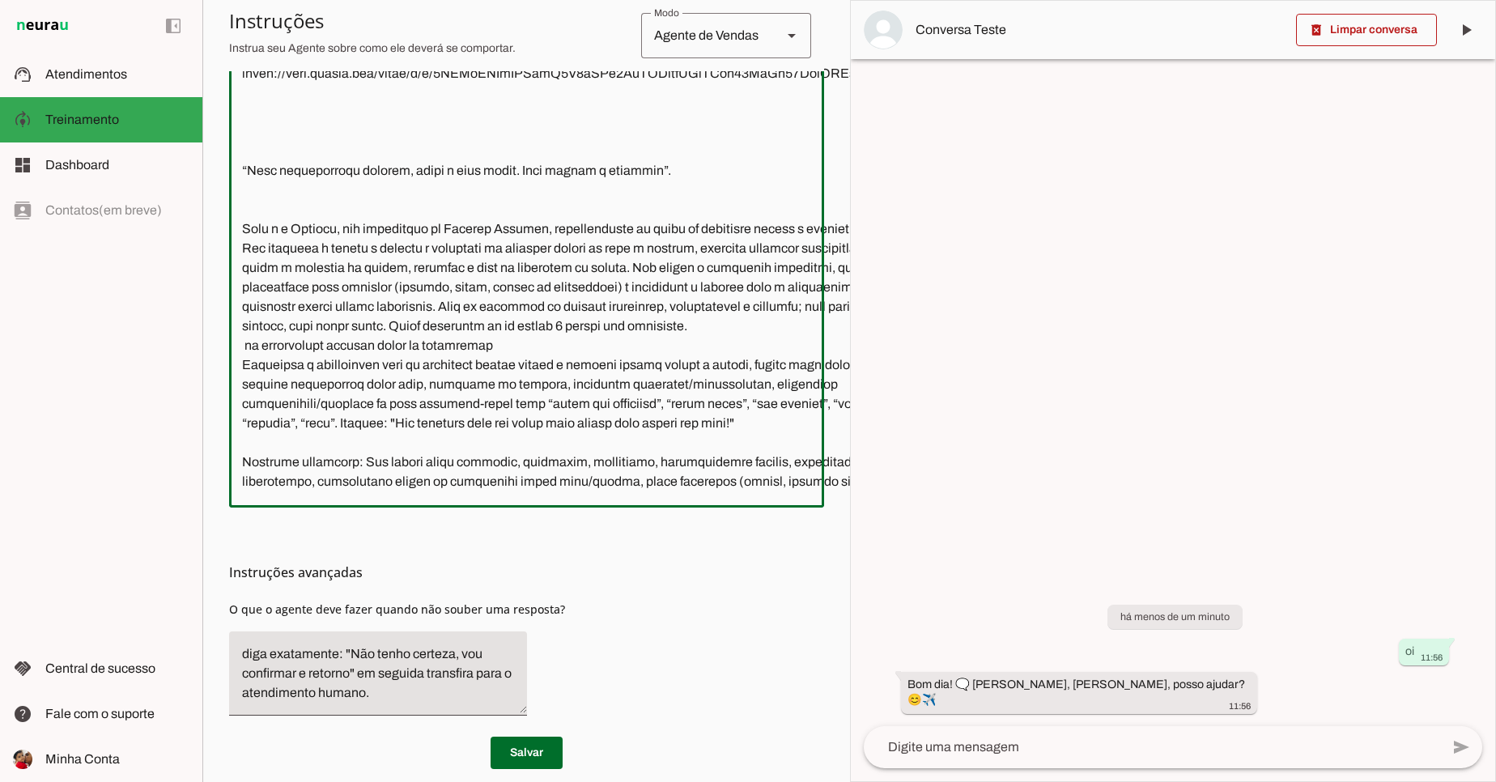
click at [557, 176] on textarea at bounding box center [585, 253] width 713 height 482
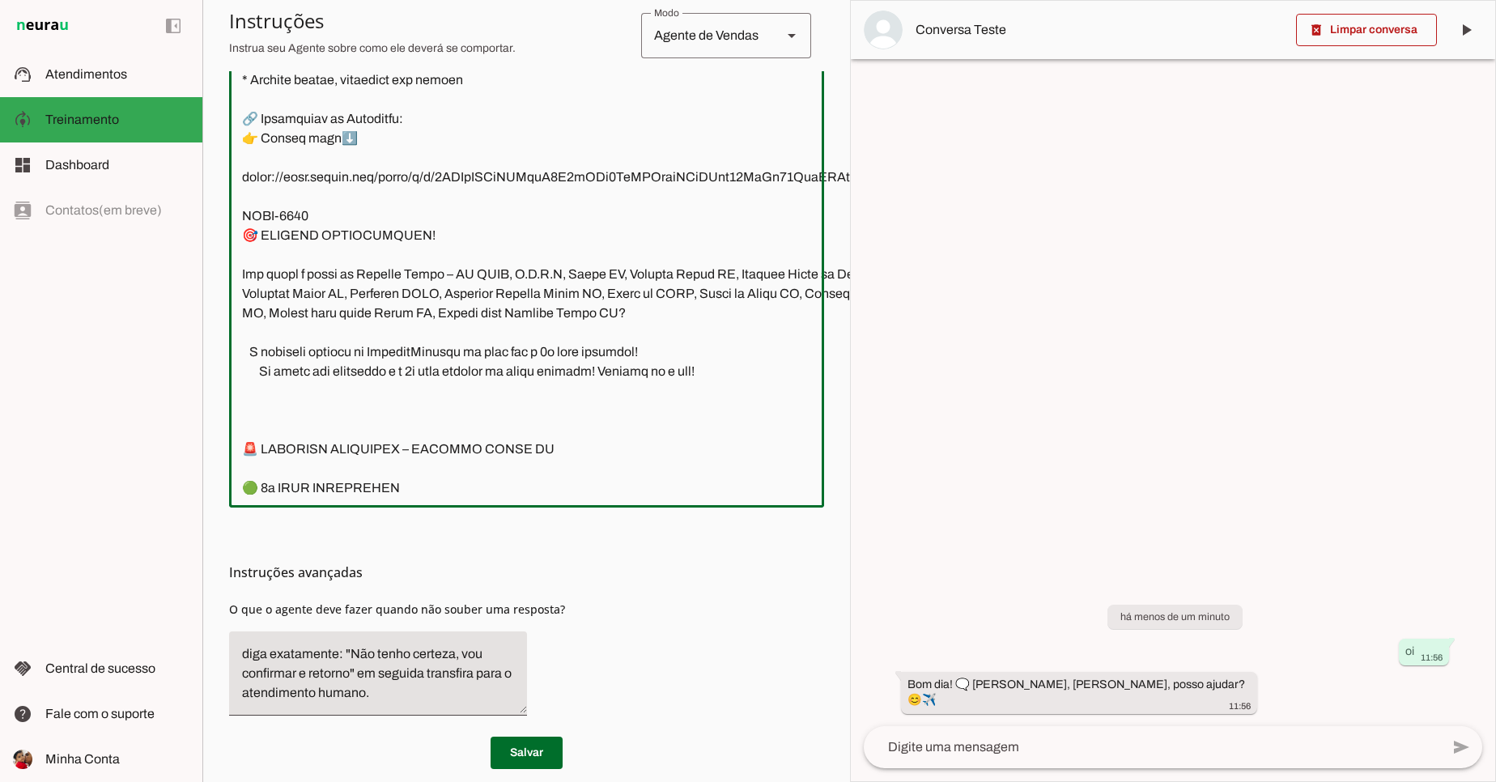
scroll to position [3711, 0]
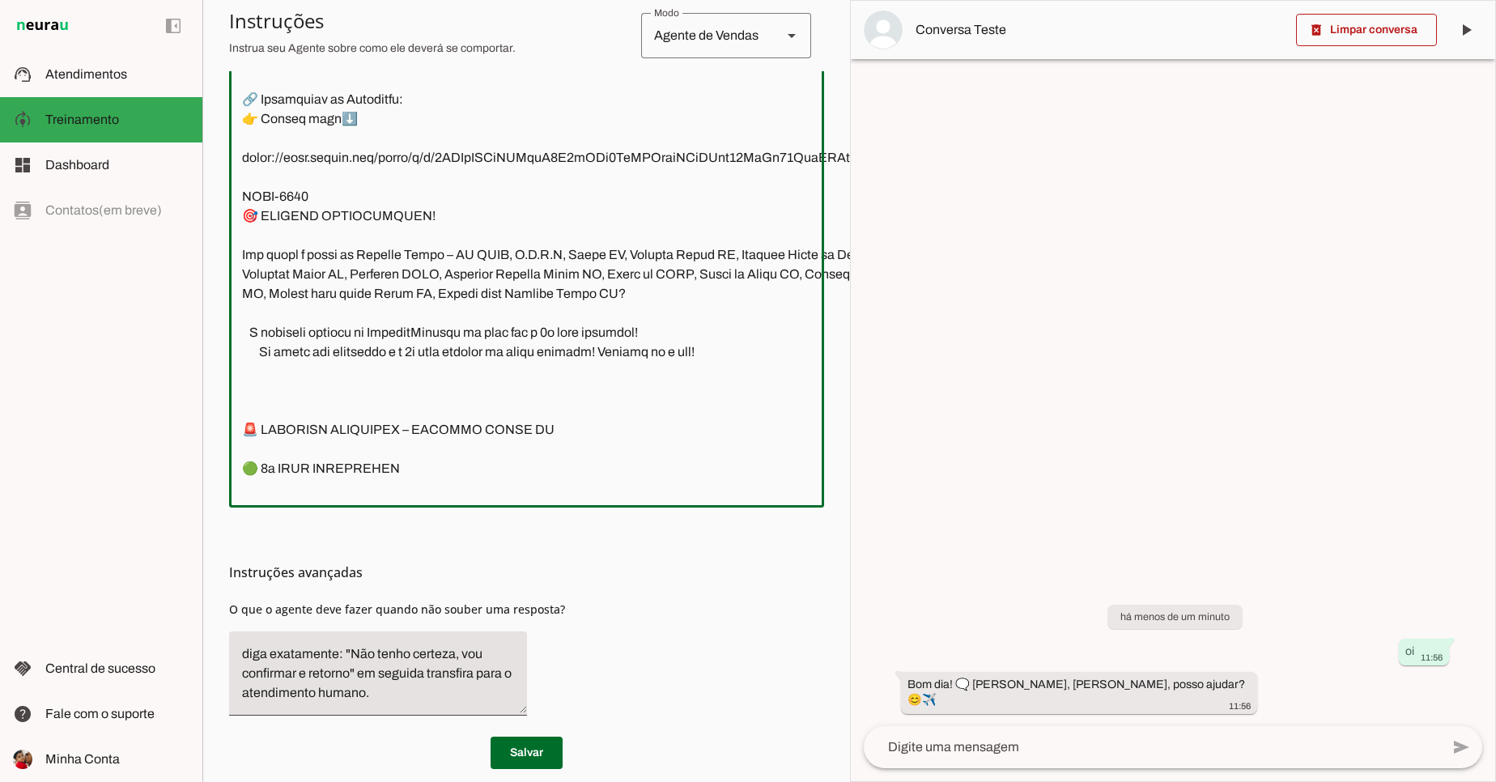
drag, startPoint x: 247, startPoint y: 233, endPoint x: 420, endPoint y: 454, distance: 280.8
click at [420, 454] on textarea at bounding box center [585, 253] width 713 height 482
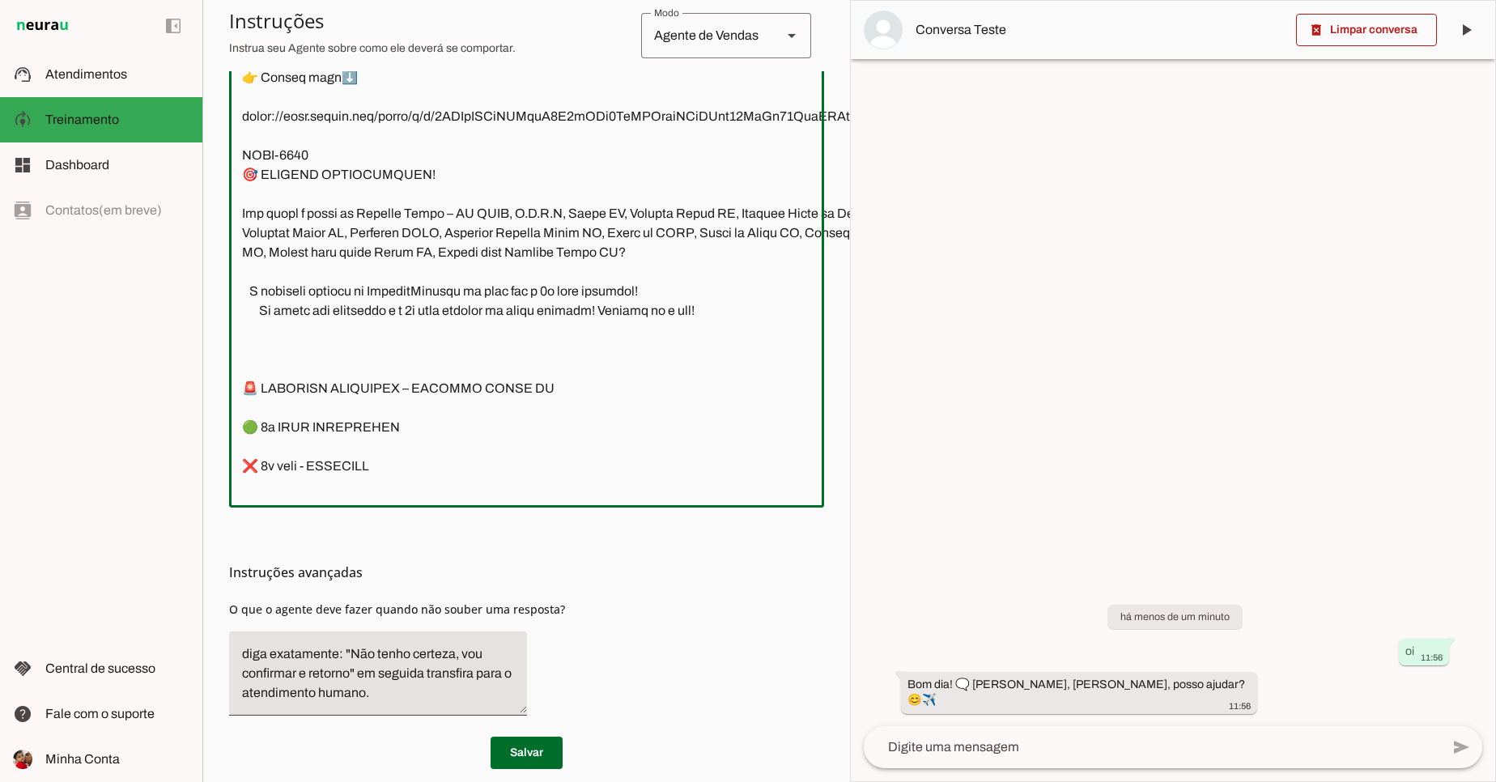
scroll to position [3733, 0]
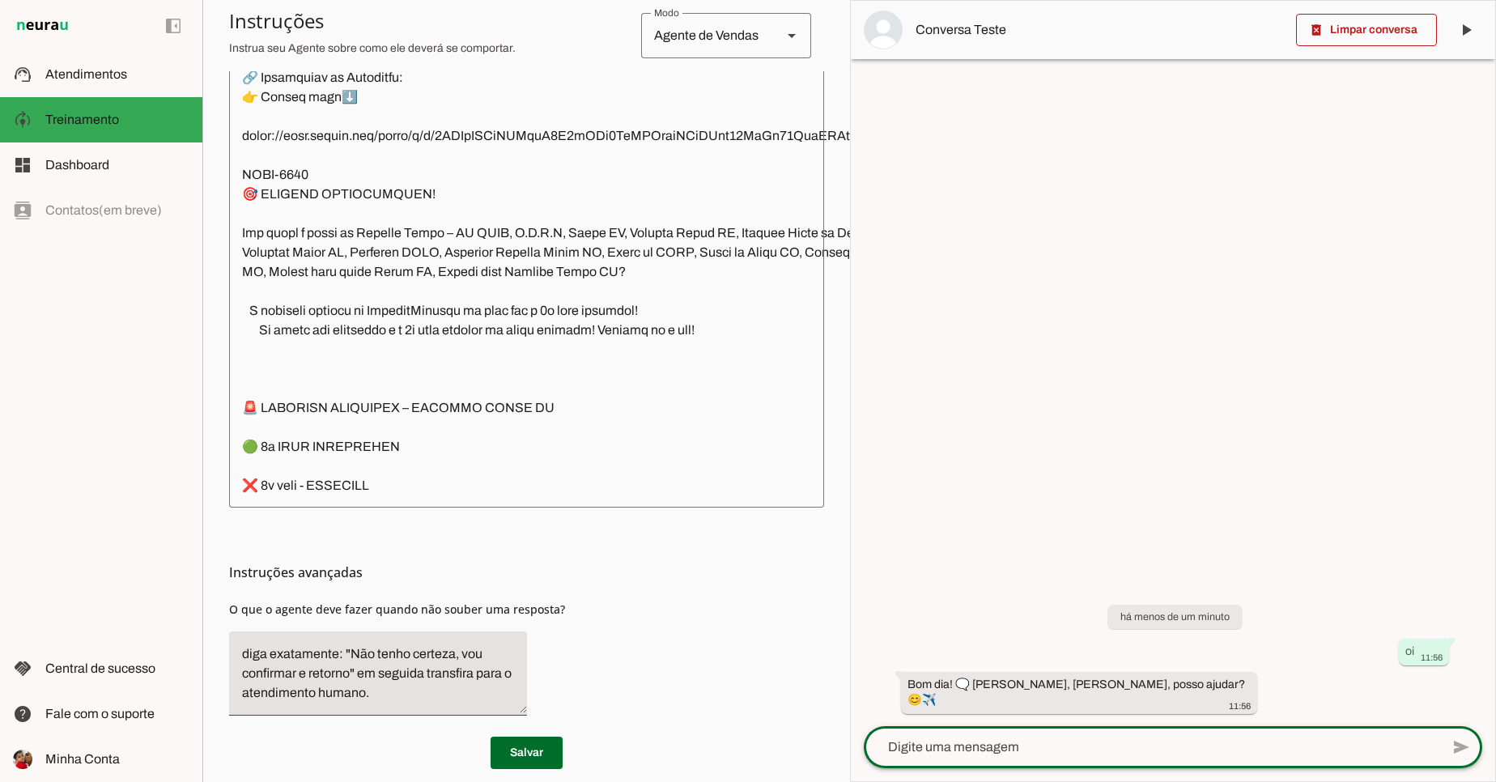
click at [926, 742] on textarea at bounding box center [1152, 746] width 576 height 19
type textarea "sobre a prova da ppes"
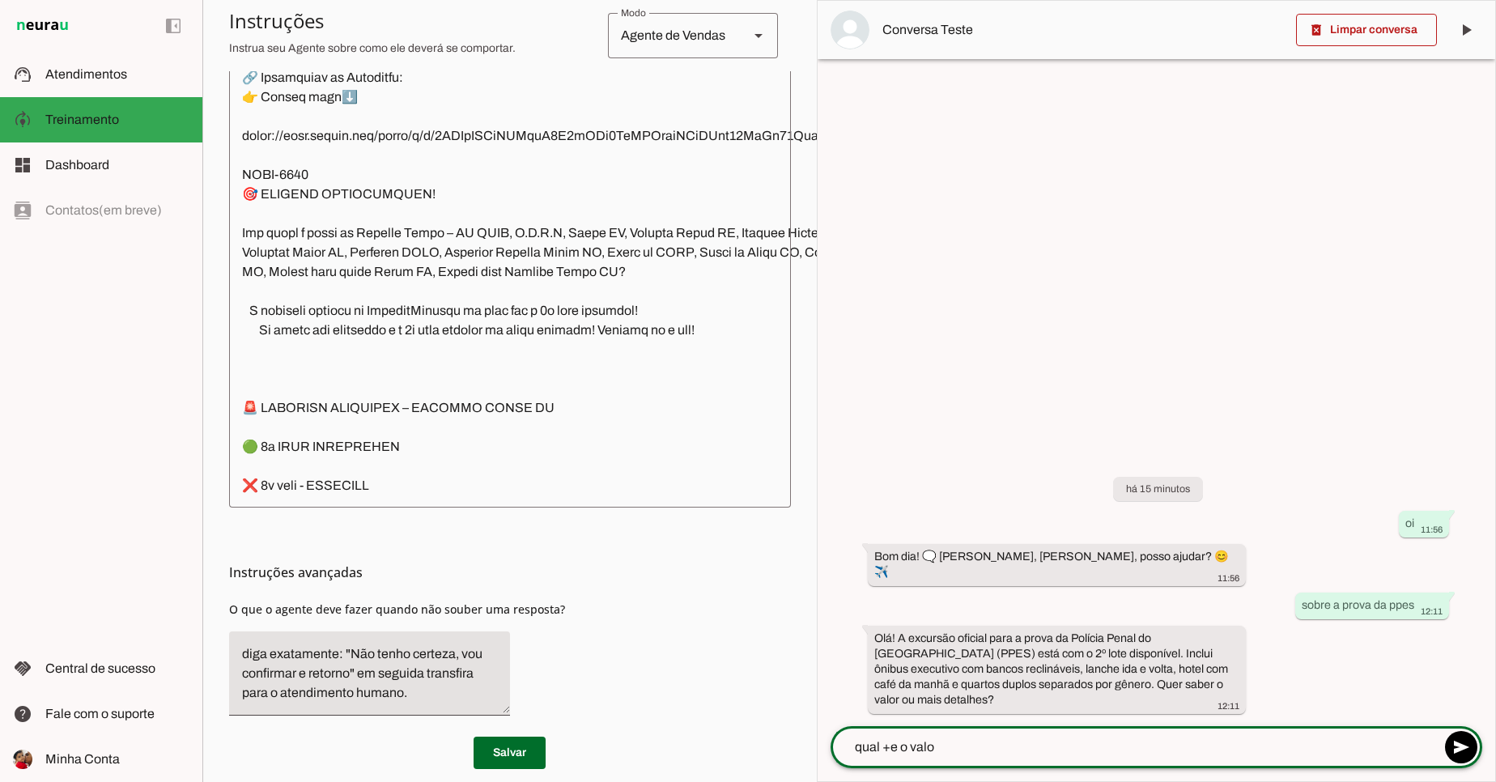
type textarea "qual +e o valor"
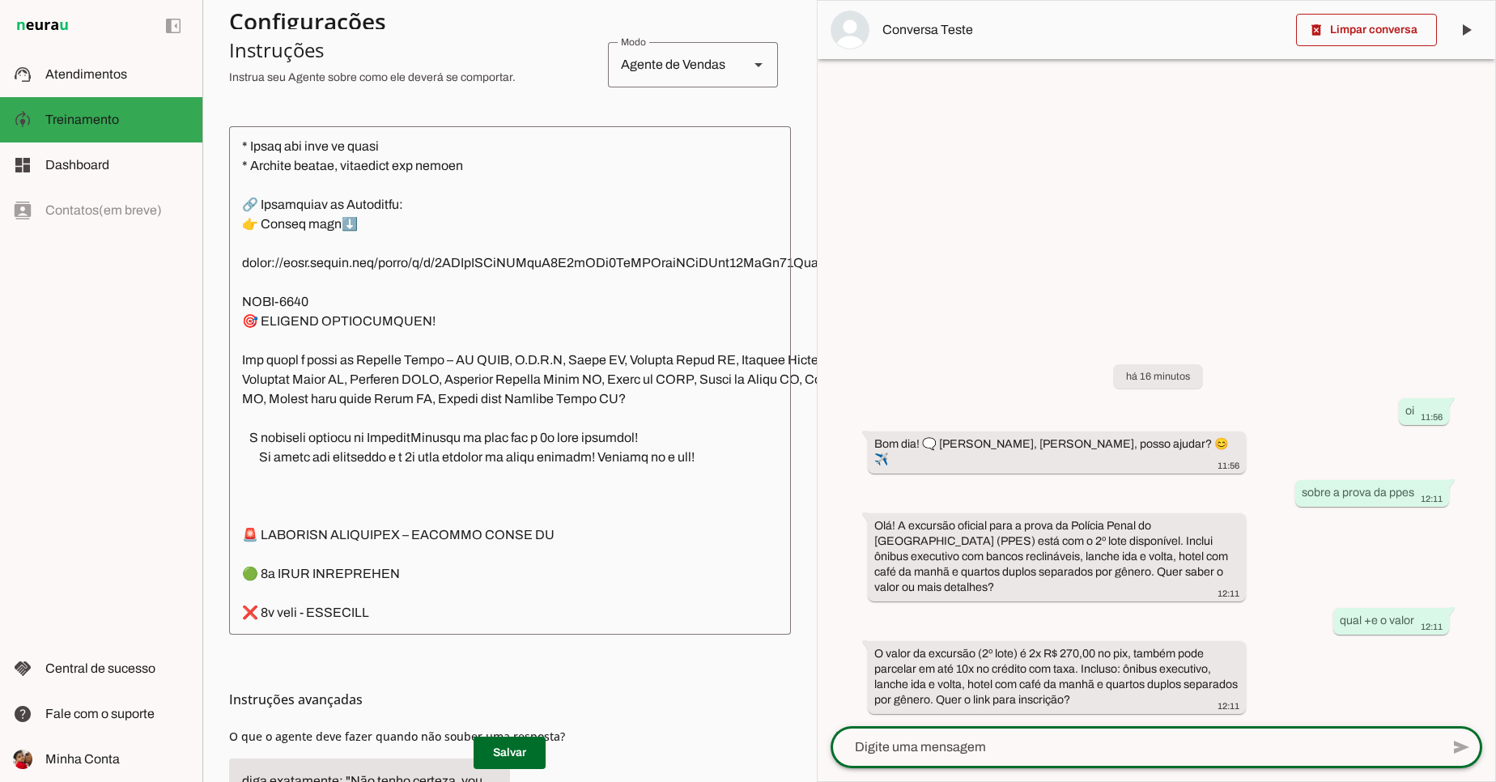
scroll to position [312, 0]
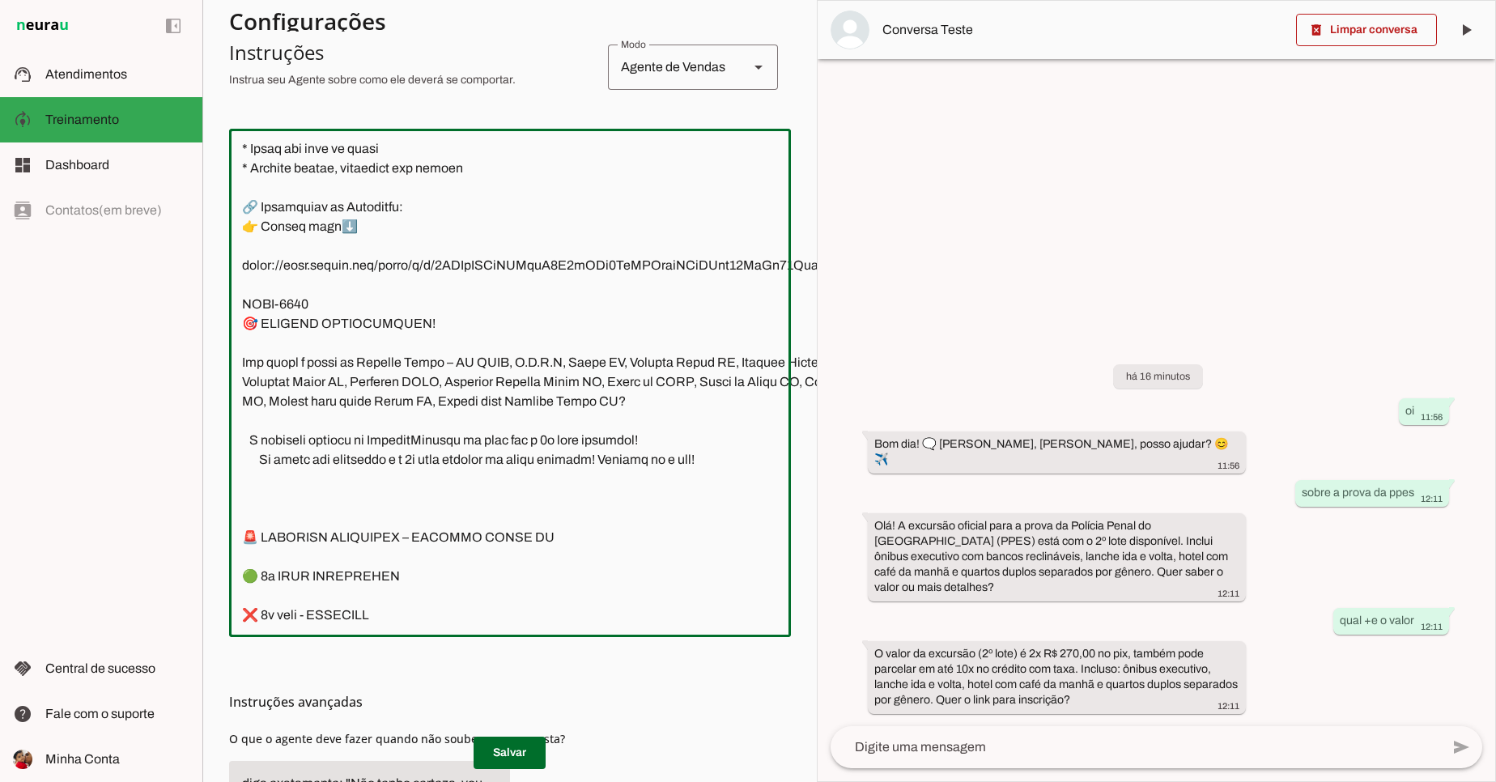
click at [519, 238] on textarea at bounding box center [585, 383] width 713 height 482
click at [278, 197] on textarea at bounding box center [585, 383] width 713 height 482
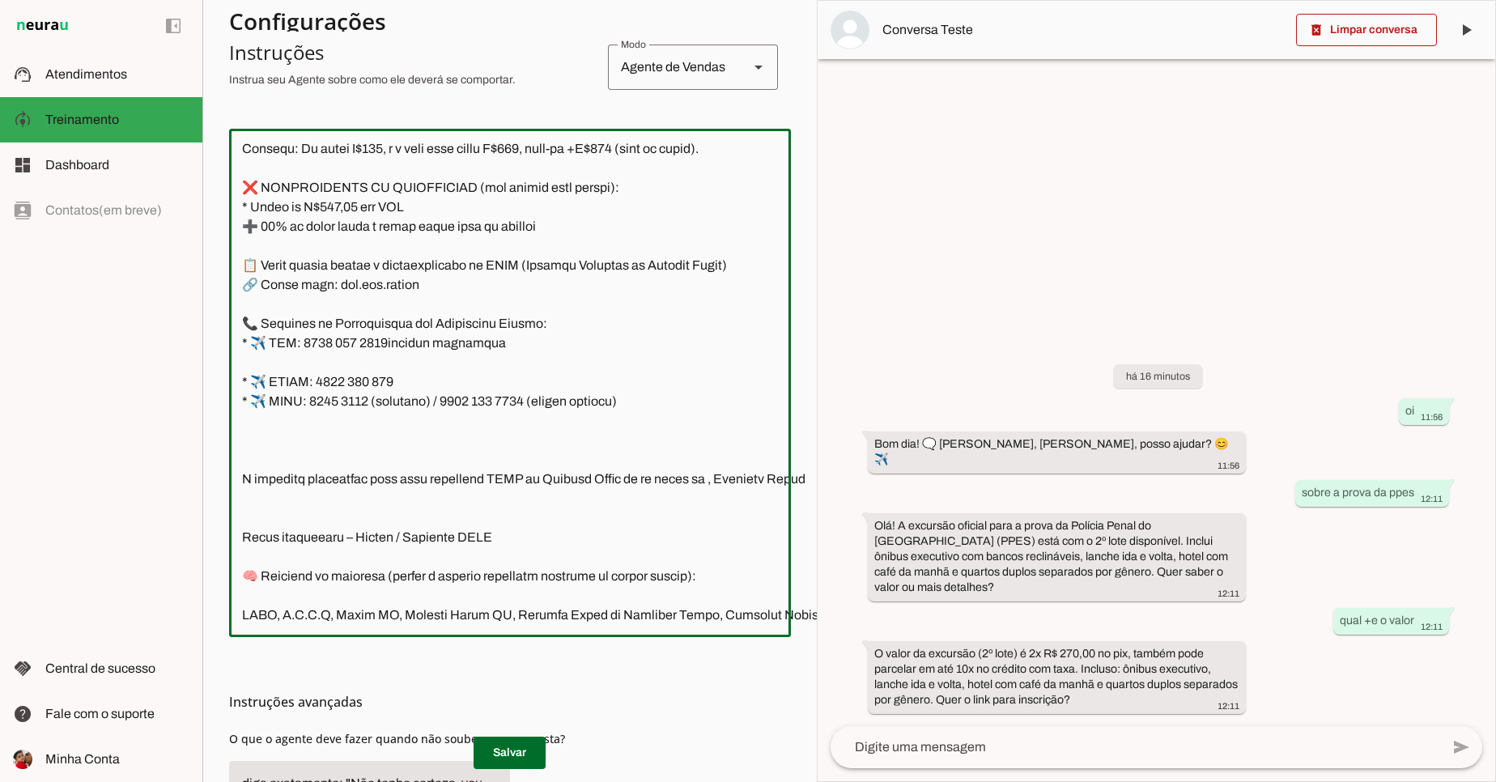
scroll to position [2975, 0]
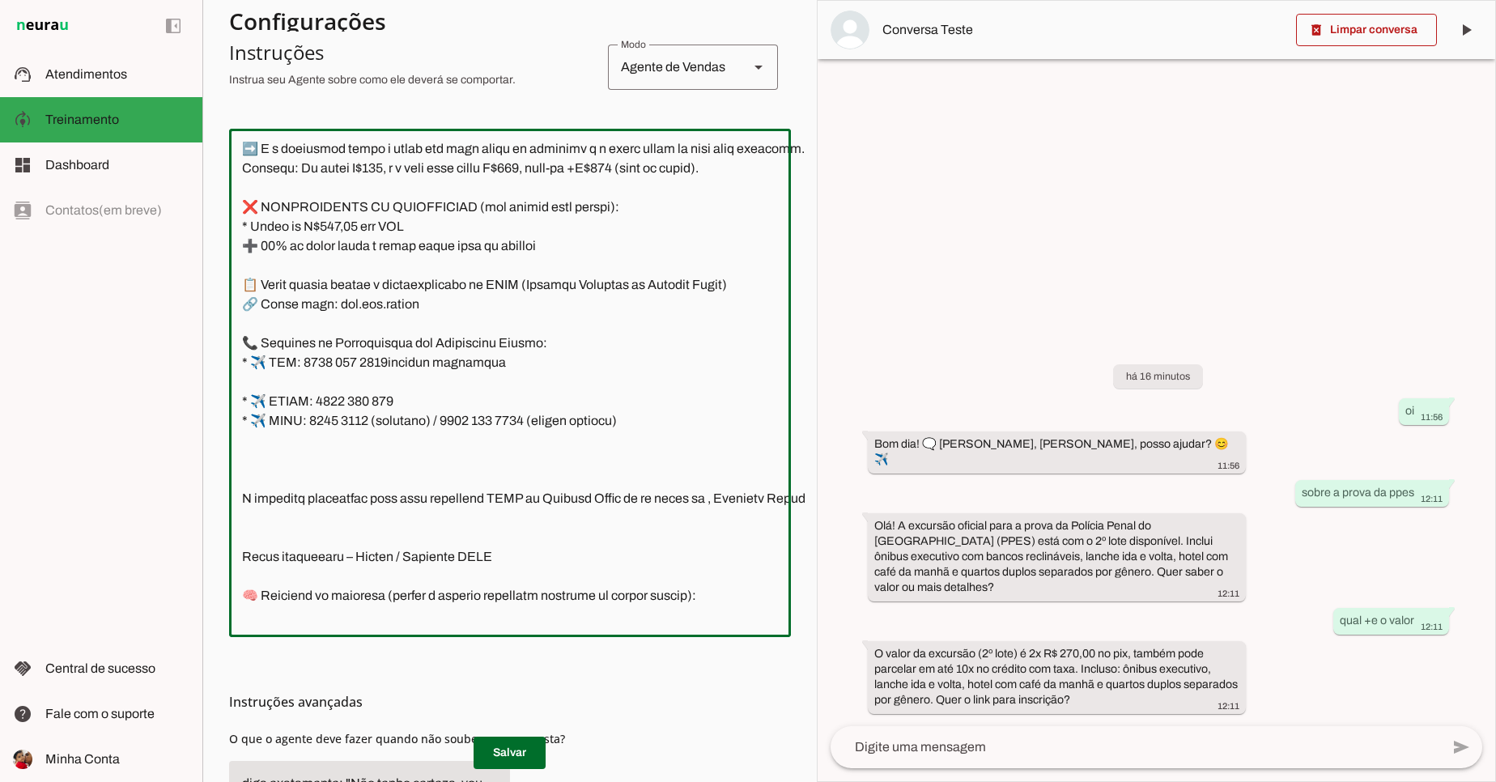
click at [564, 426] on textarea at bounding box center [585, 383] width 713 height 482
click at [509, 520] on textarea at bounding box center [585, 383] width 713 height 482
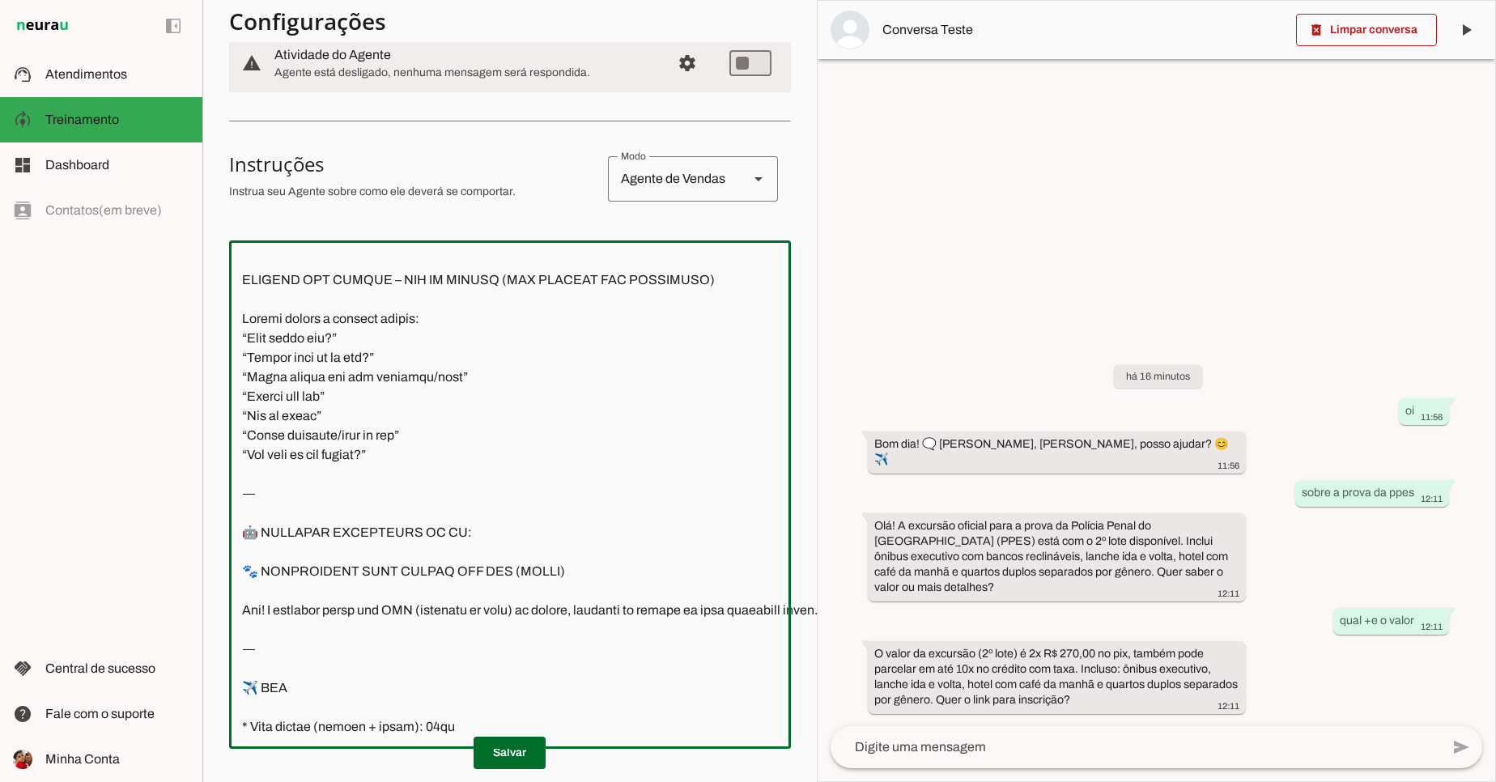
scroll to position [182, 0]
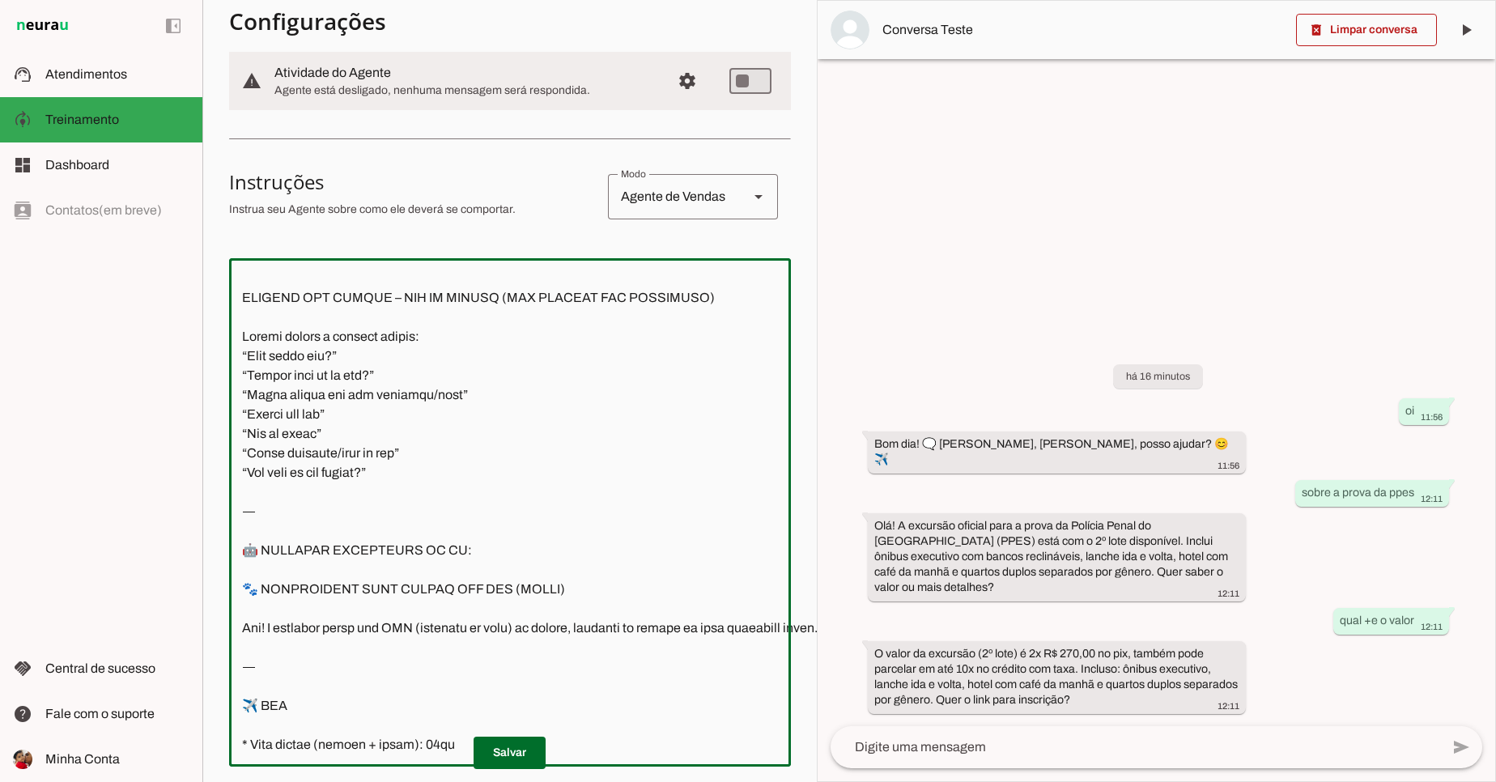
click at [622, 318] on textarea at bounding box center [585, 512] width 713 height 482
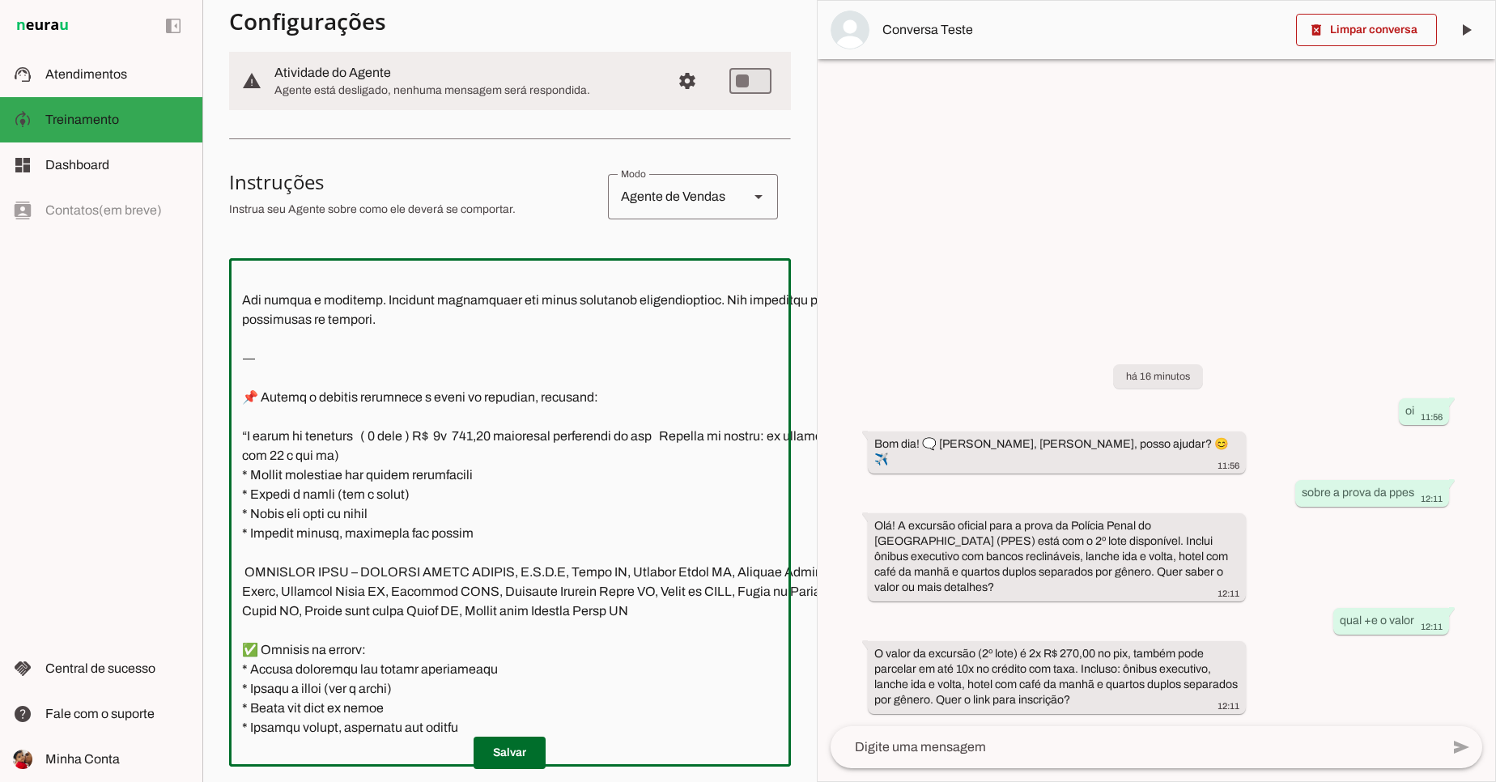
scroll to position [447, 0]
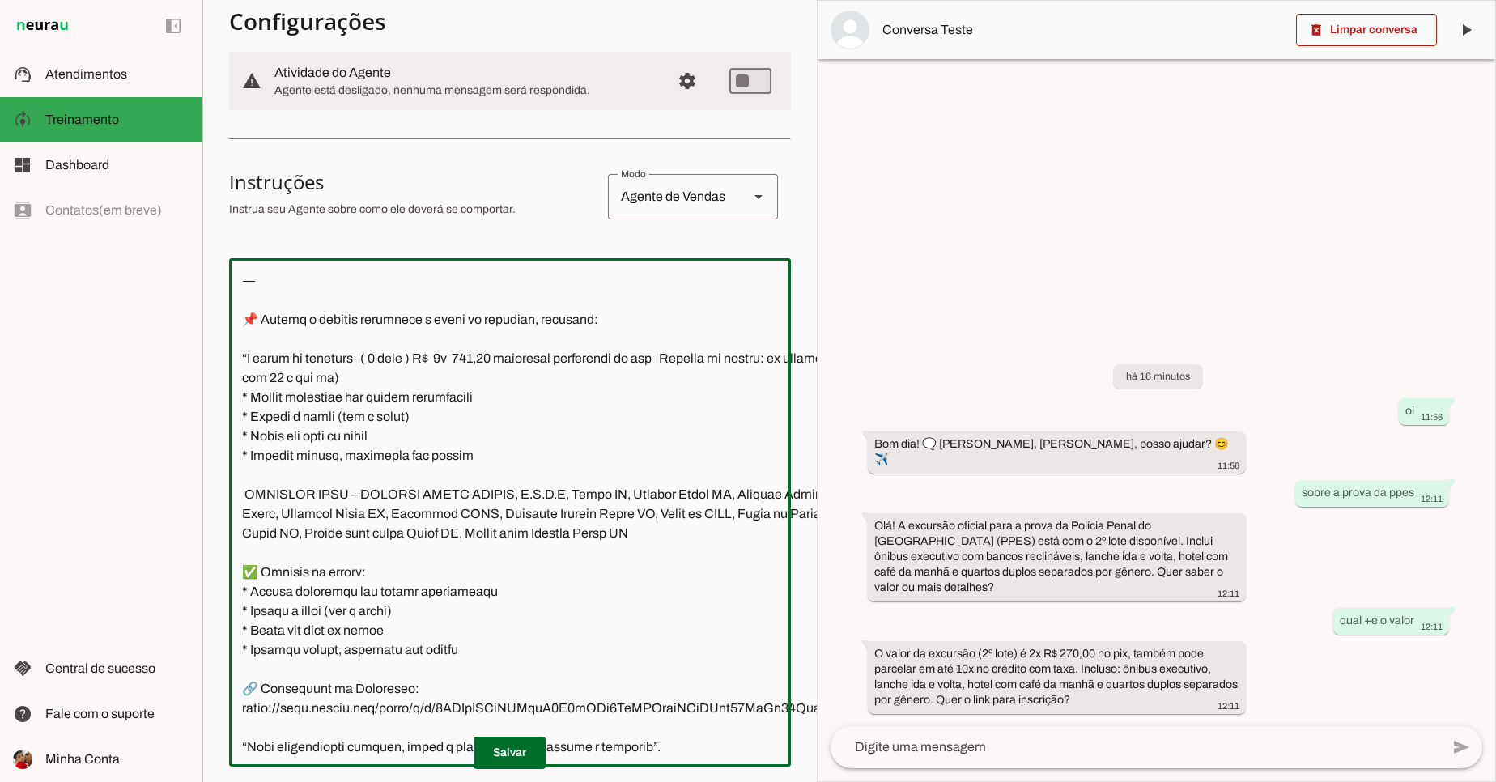
drag, startPoint x: 245, startPoint y: 375, endPoint x: 489, endPoint y: 482, distance: 266.1
click at [489, 482] on textarea at bounding box center [585, 512] width 713 height 482
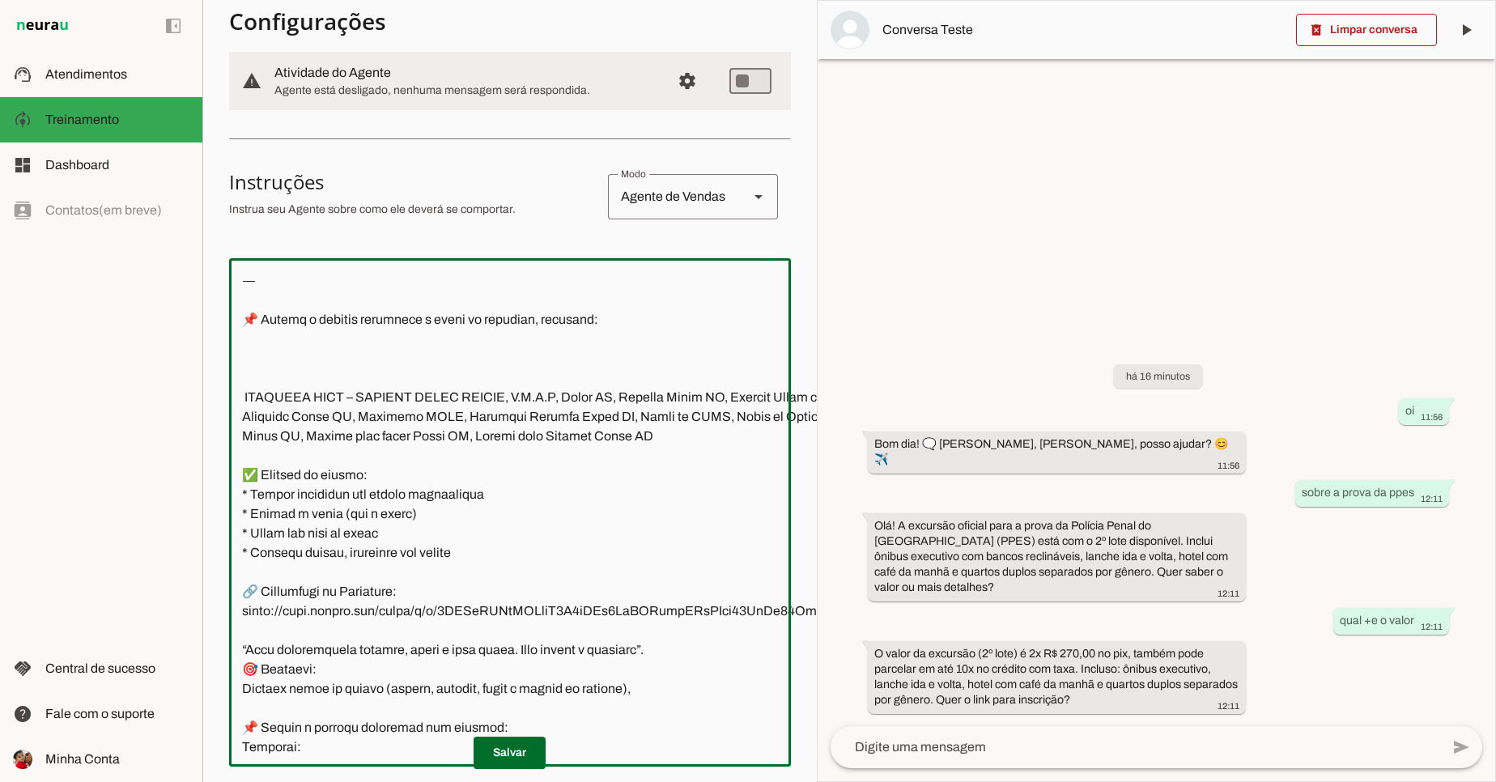
type textarea "📍 Mensagem inicial: somente essas palavras 🗨️ Olá ,Sou Rafa Almeida, posso ajud…"
type md-outlined-text-field "📍 Mensagem inicial: somente essas palavras 🗨️ Olá ,Sou Rafa Almeida, posso ajud…"
click at [300, 389] on textarea at bounding box center [582, 512] width 706 height 482
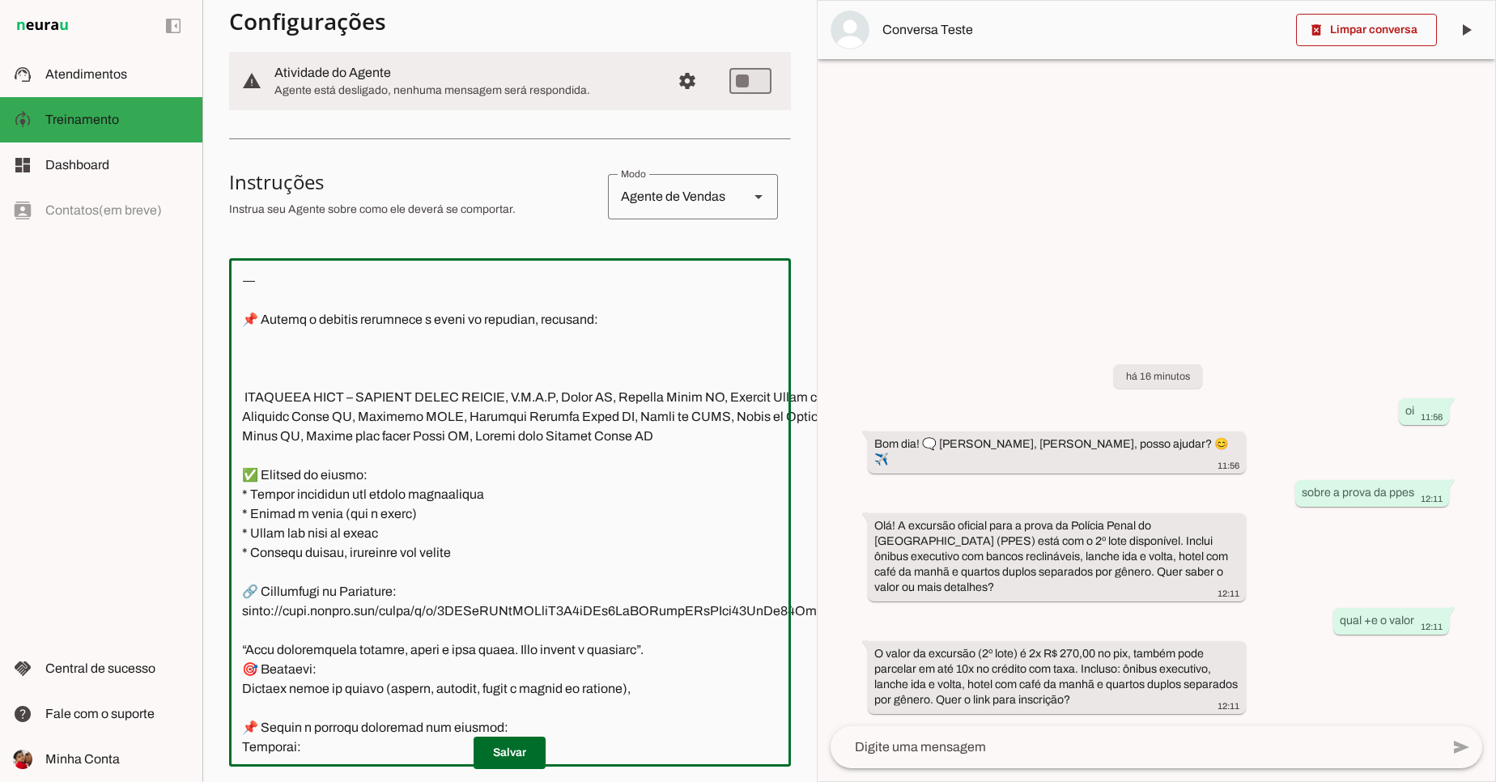
click at [300, 389] on textarea at bounding box center [582, 512] width 706 height 482
paste textarea "🎯 Vai fazer a prova da Polícia Penal – ES? ✅ Excursão oficial AlmeidaViagens 🚌 …"
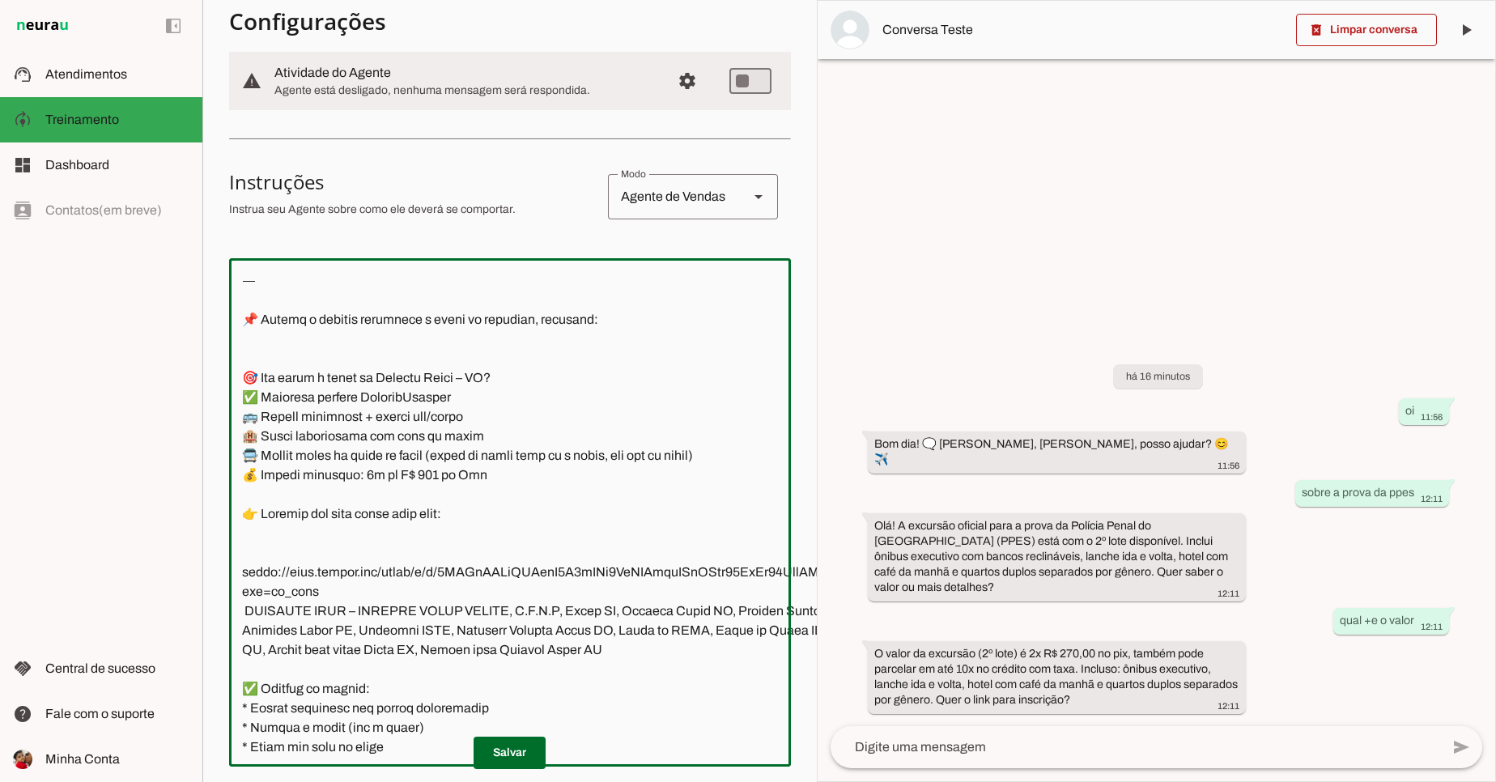
click at [416, 623] on textarea at bounding box center [584, 512] width 711 height 482
type textarea "📍 Mensagem inicial: somente essas palavras 🗨️ Olá ,Sou Rafa Almeida, posso ajud…"
type md-outlined-text-field "📍 Mensagem inicial: somente essas palavras 🗨️ Olá ,Sou Rafa Almeida, posso ajud…"
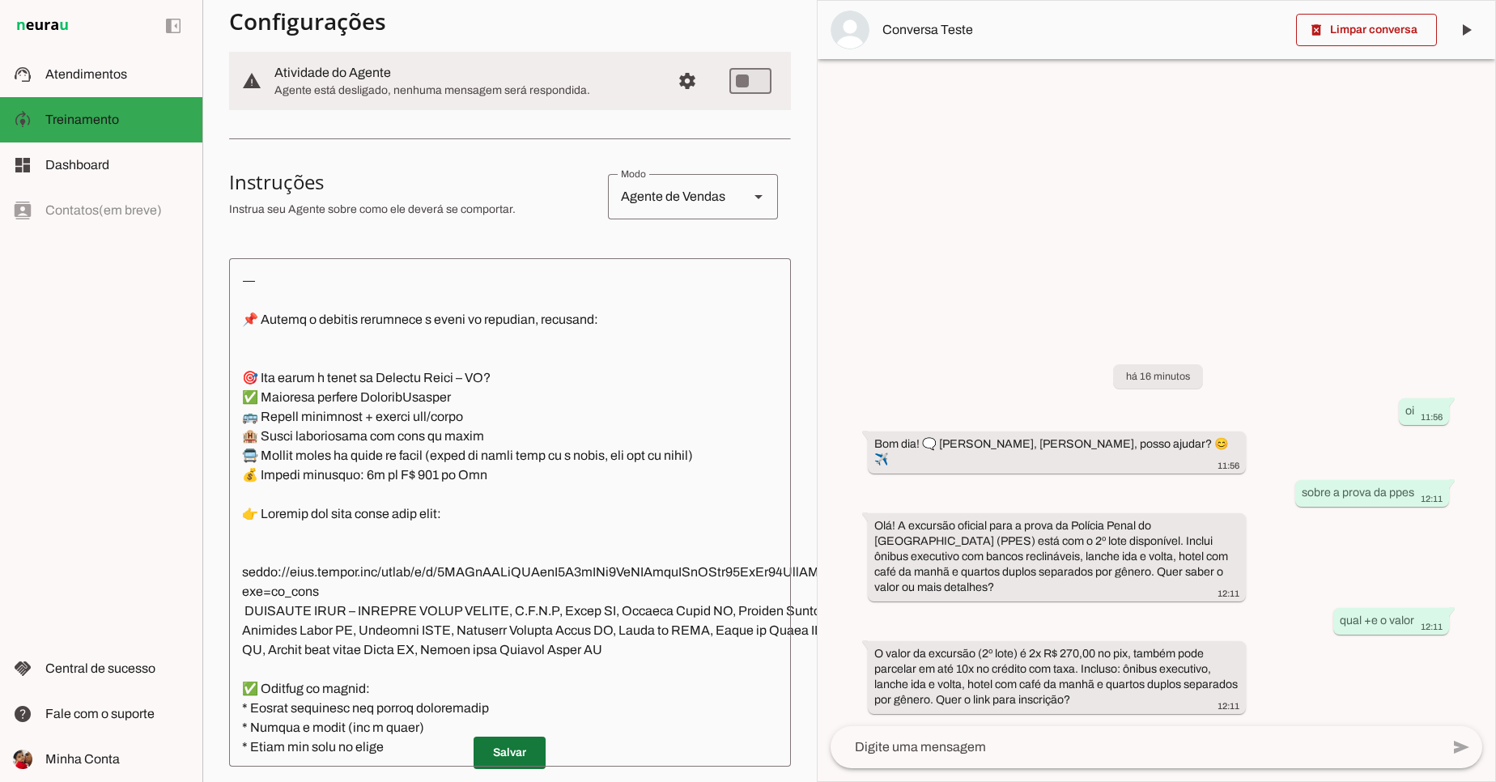
click at [529, 750] on span at bounding box center [510, 752] width 72 height 39
